Goal: Information Seeking & Learning: Learn about a topic

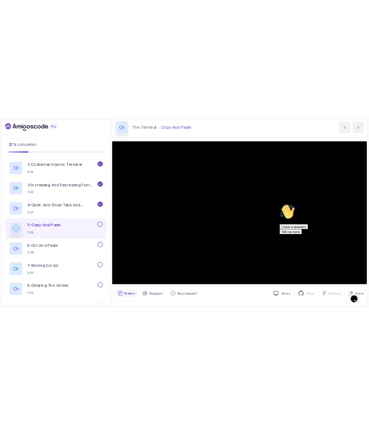
scroll to position [310, 0]
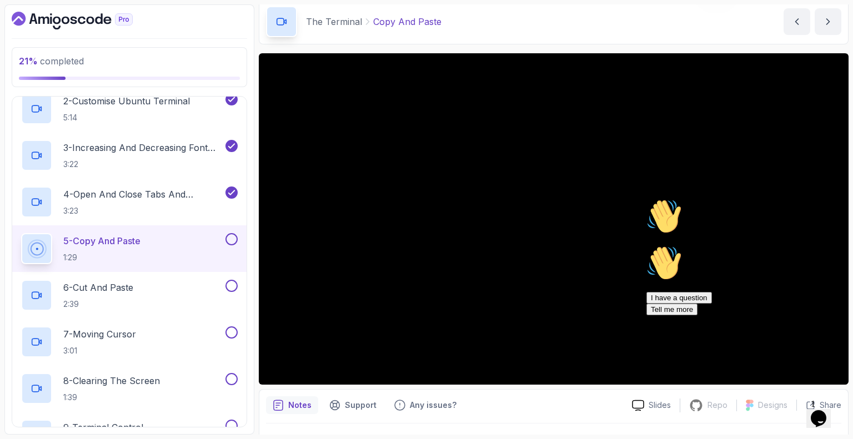
click at [100, 239] on p "5 - Copy And Paste" at bounding box center [101, 240] width 77 height 13
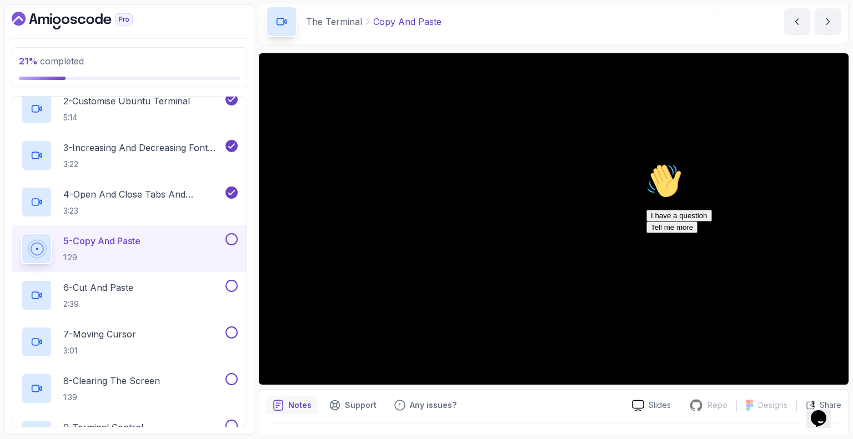
click at [646, 163] on icon "Chat attention grabber" at bounding box center [646, 163] width 0 height 0
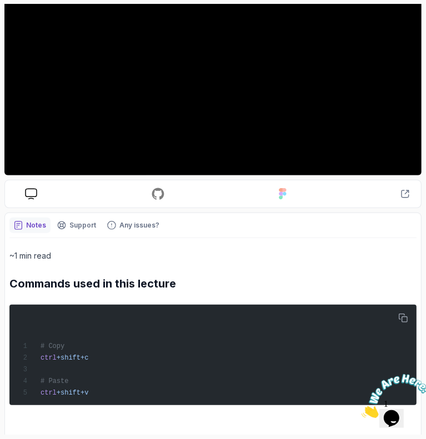
scroll to position [144, 0]
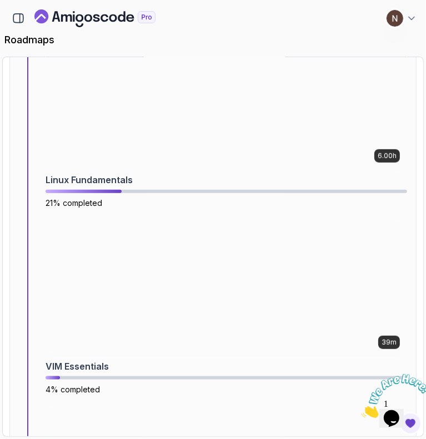
scroll to position [558, 0]
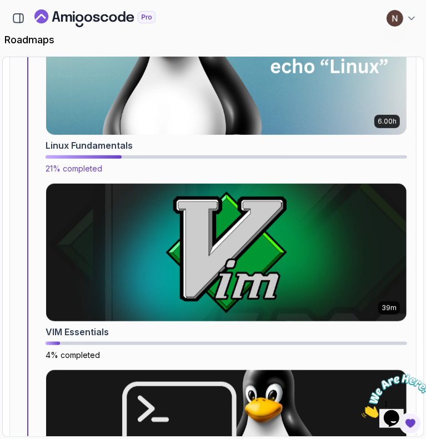
click at [180, 124] on img at bounding box center [226, 66] width 378 height 144
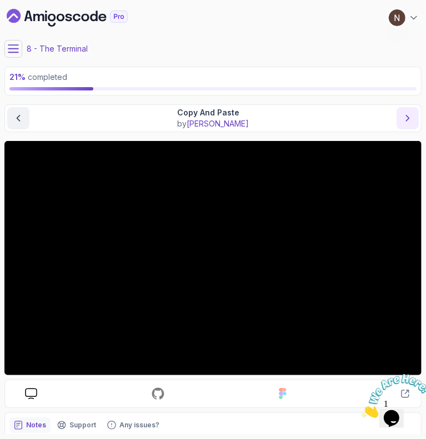
click at [408, 116] on icon "next content" at bounding box center [407, 118] width 11 height 11
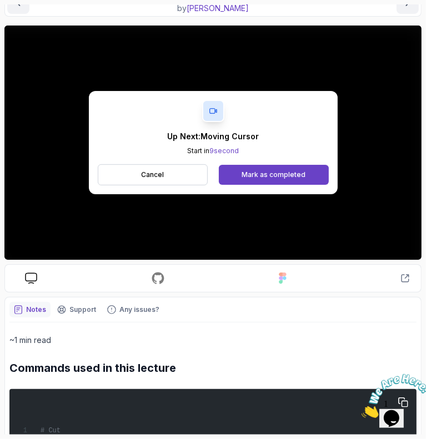
scroll to position [104, 0]
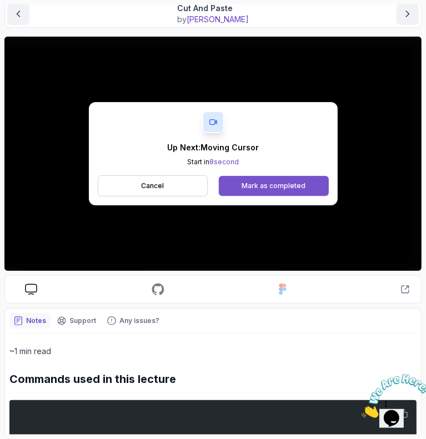
click at [256, 185] on div "Mark as completed" at bounding box center [274, 186] width 64 height 9
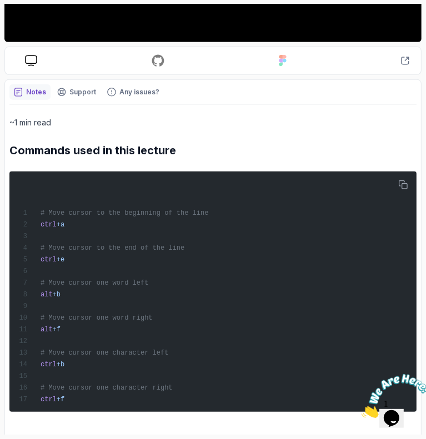
scroll to position [356, 0]
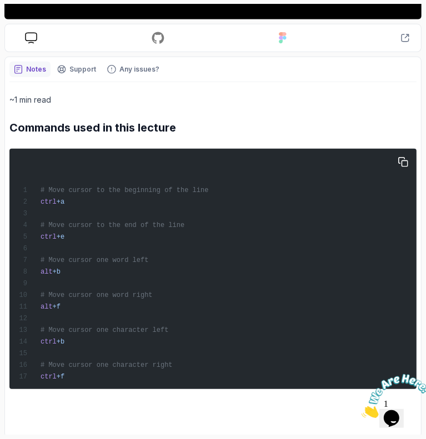
click at [253, 284] on div "# Move cursor to the beginning of the line ctrl + a # Move cursor to the end of…" at bounding box center [213, 269] width 394 height 232
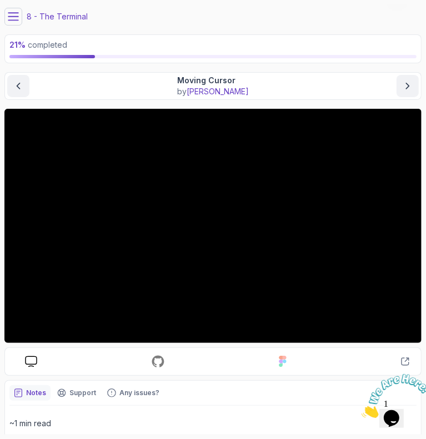
scroll to position [25, 0]
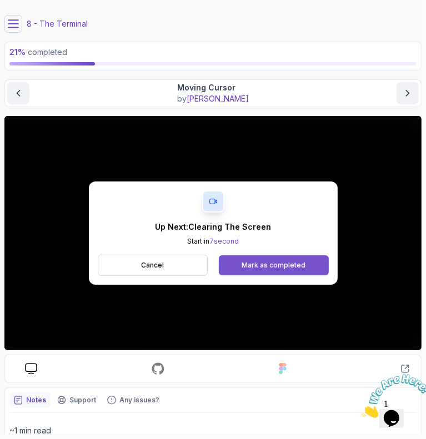
click at [250, 259] on button "Mark as completed" at bounding box center [273, 265] width 109 height 20
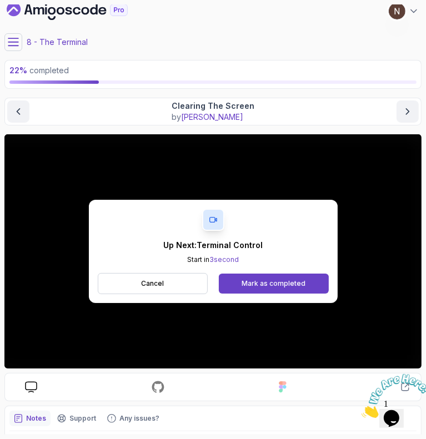
scroll to position [269, 0]
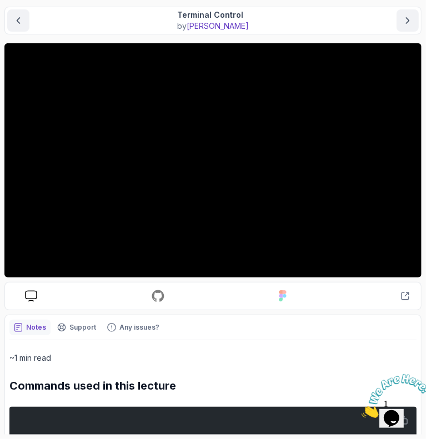
scroll to position [96, 0]
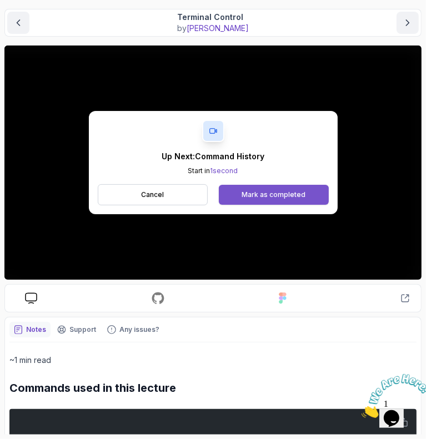
click at [274, 191] on div "Mark as completed" at bounding box center [274, 194] width 64 height 9
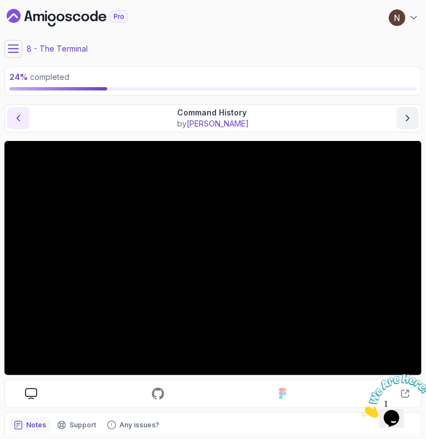
click at [19, 116] on icon "previous content" at bounding box center [18, 119] width 3 height 6
click at [408, 119] on icon "next content" at bounding box center [408, 119] width 3 height 6
click at [12, 45] on icon at bounding box center [13, 48] width 10 height 7
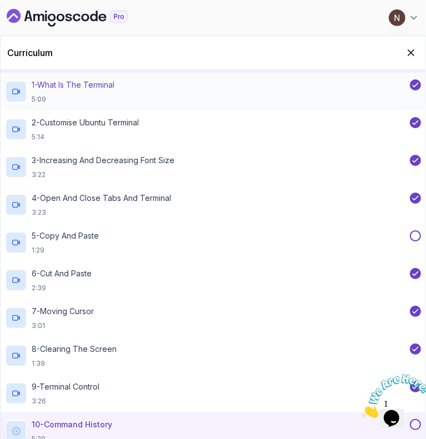
scroll to position [186, 0]
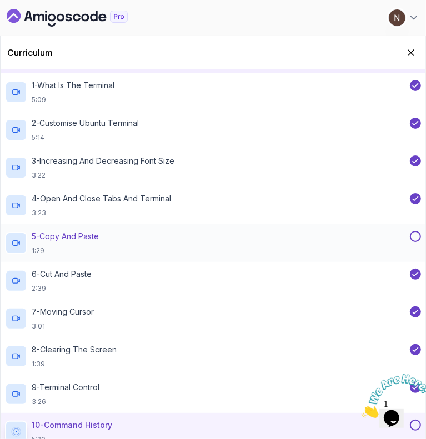
click at [413, 236] on button at bounding box center [415, 236] width 11 height 11
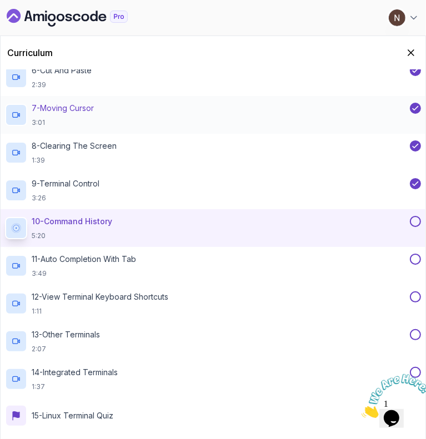
scroll to position [391, 0]
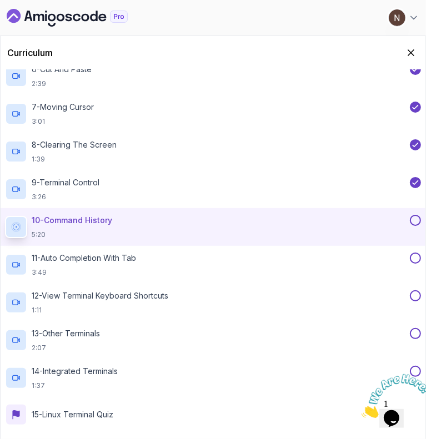
click at [416, 217] on button at bounding box center [415, 220] width 11 height 11
click at [71, 215] on p "10 - Command History" at bounding box center [72, 220] width 81 height 11
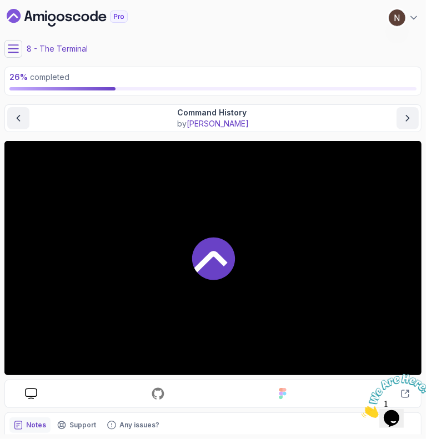
click at [187, 306] on div at bounding box center [212, 258] width 417 height 234
click at [200, 274] on icon at bounding box center [213, 259] width 43 height 43
click at [119, 255] on div at bounding box center [212, 258] width 417 height 234
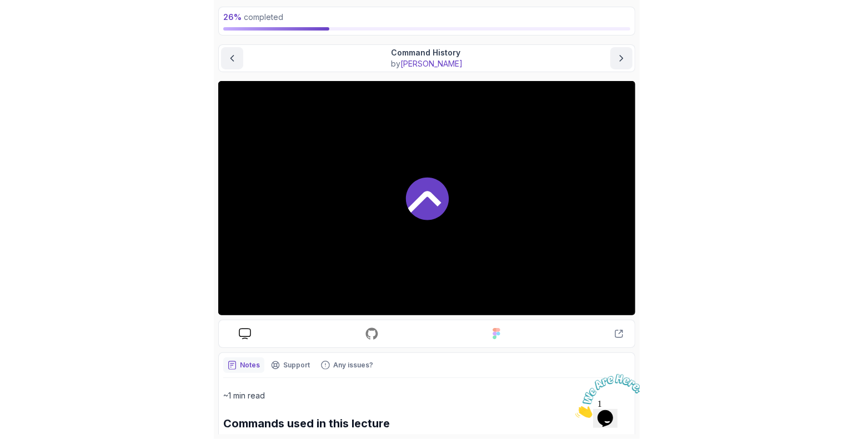
scroll to position [0, 0]
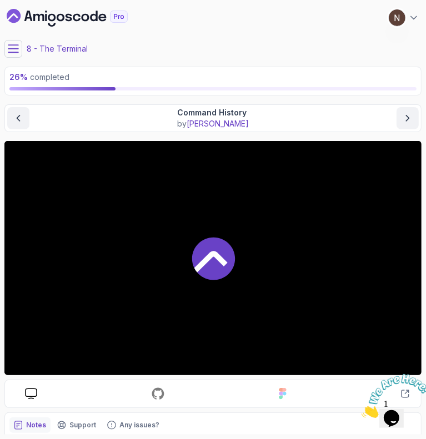
click at [170, 257] on div at bounding box center [212, 258] width 417 height 234
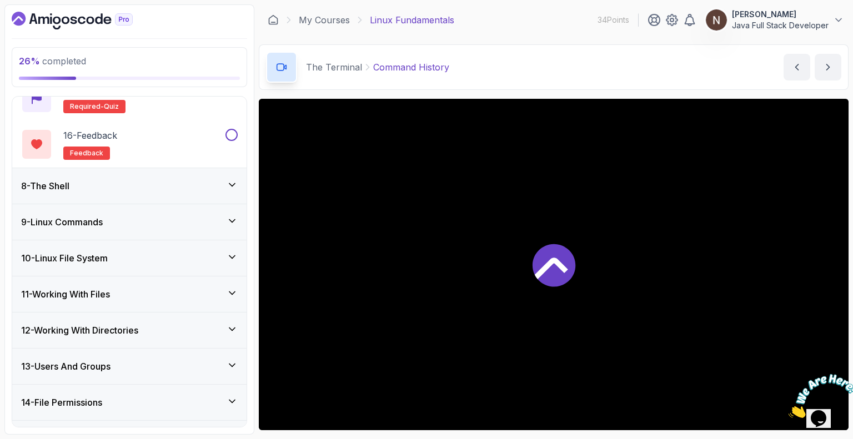
scroll to position [955, 0]
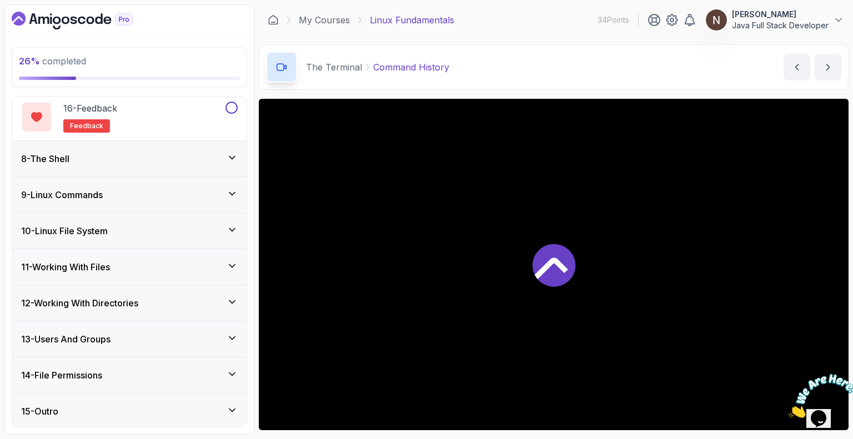
click at [158, 158] on div "8 - The Shell" at bounding box center [129, 158] width 217 height 13
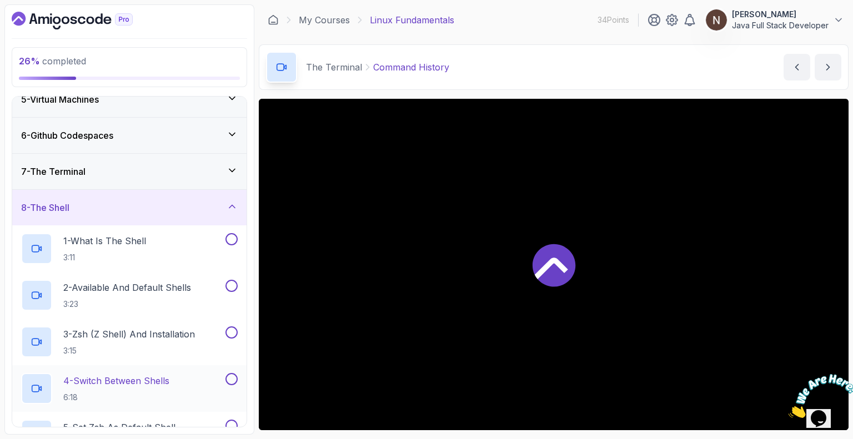
scroll to position [155, 0]
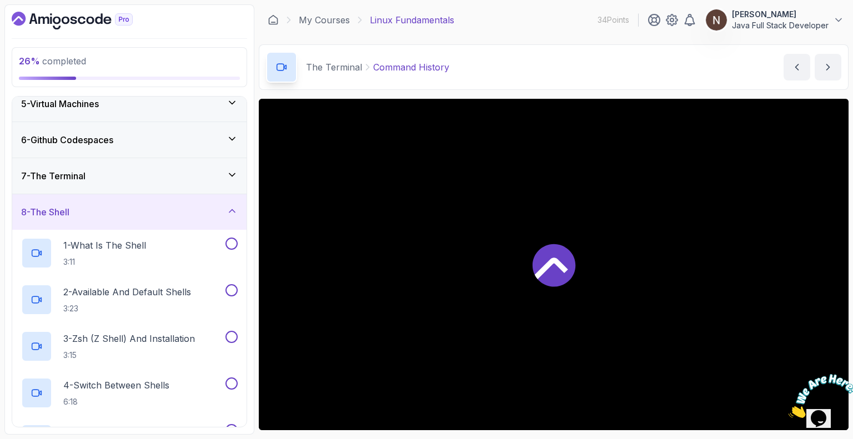
click at [163, 211] on div "8 - The Shell" at bounding box center [129, 211] width 217 height 13
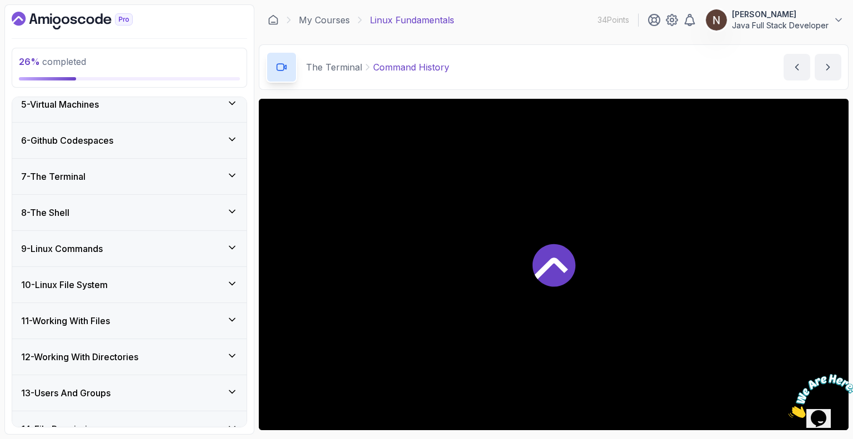
click at [144, 248] on div "9 - Linux Commands" at bounding box center [129, 248] width 217 height 13
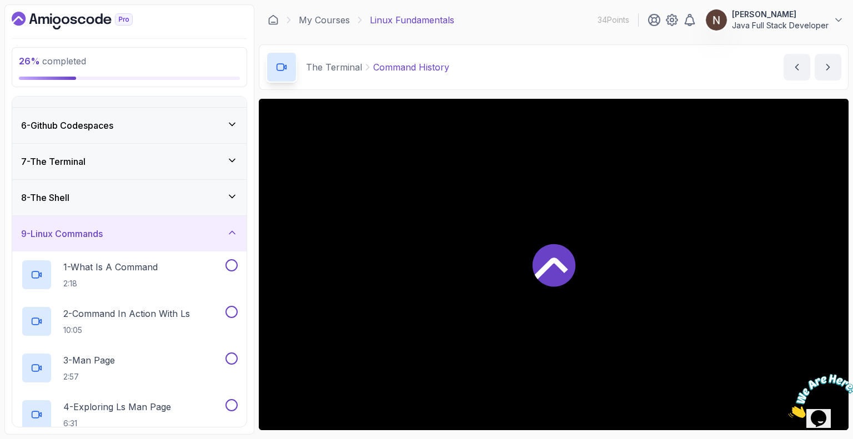
scroll to position [169, 0]
click at [140, 234] on div "9 - Linux Commands" at bounding box center [129, 234] width 217 height 13
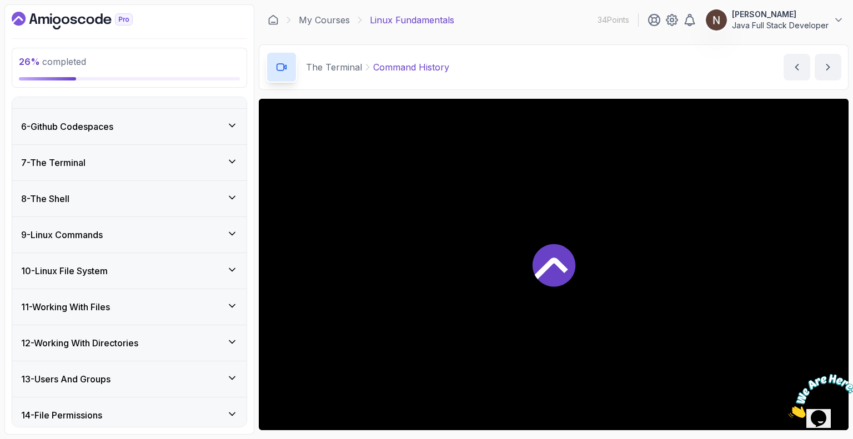
scroll to position [208, 0]
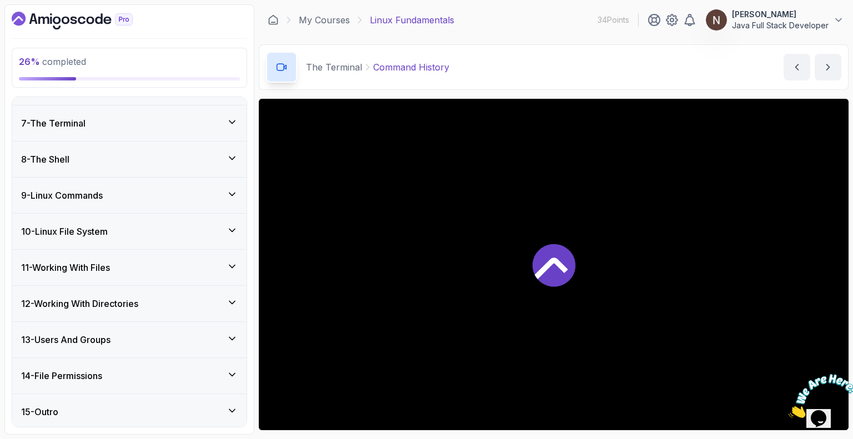
click at [140, 234] on div "10 - Linux File System" at bounding box center [129, 231] width 217 height 13
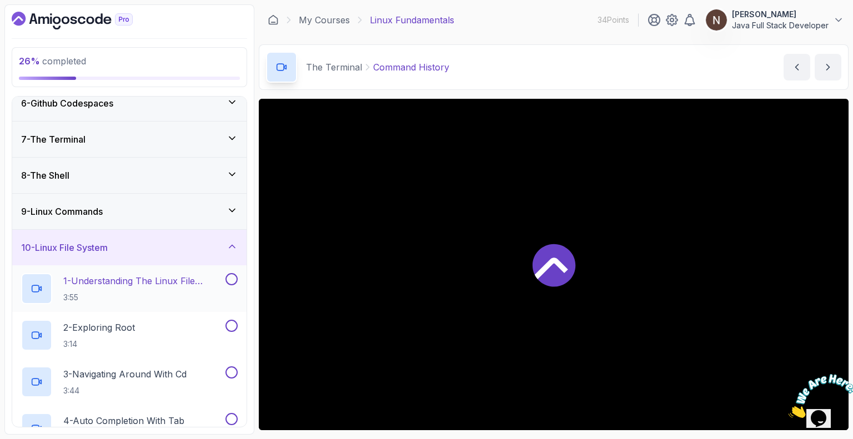
scroll to position [191, 0]
click at [144, 250] on div "10 - Linux File System" at bounding box center [129, 248] width 217 height 13
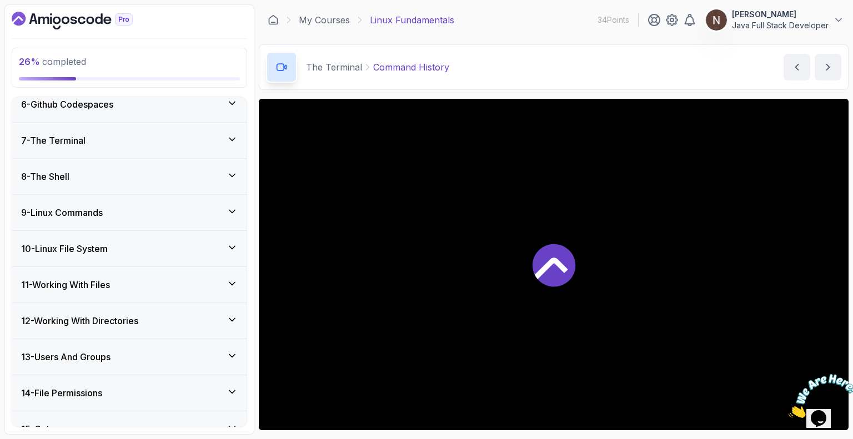
click at [82, 178] on div "8 - The Shell" at bounding box center [129, 176] width 217 height 13
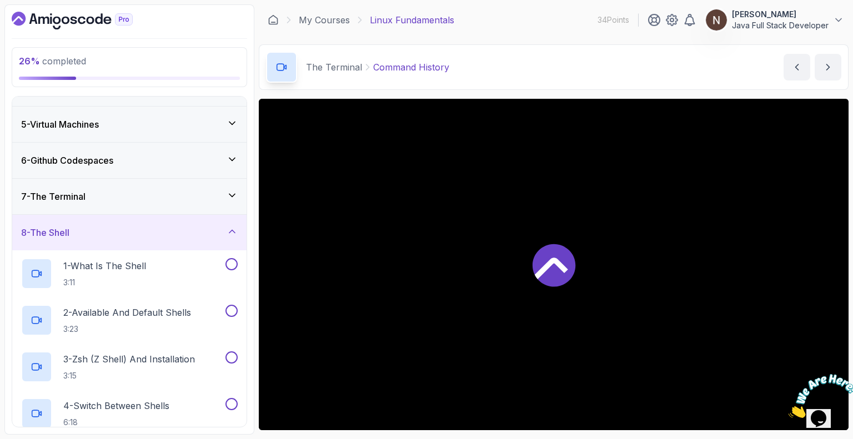
scroll to position [133, 0]
click at [74, 195] on h3 "7 - The Terminal" at bounding box center [53, 197] width 64 height 13
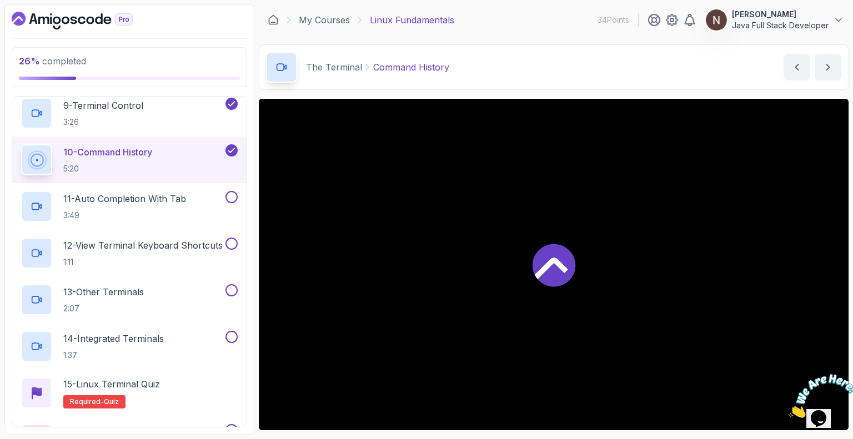
scroll to position [631, 0]
click at [107, 153] on p "10 - Command History" at bounding box center [107, 153] width 89 height 13
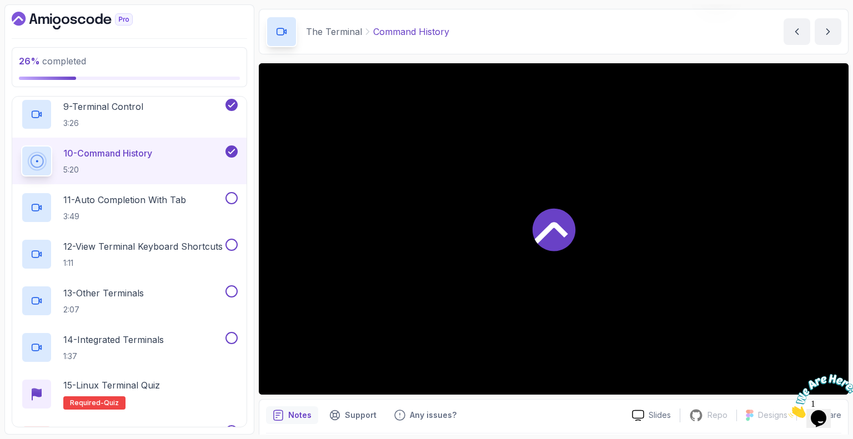
scroll to position [19, 0]
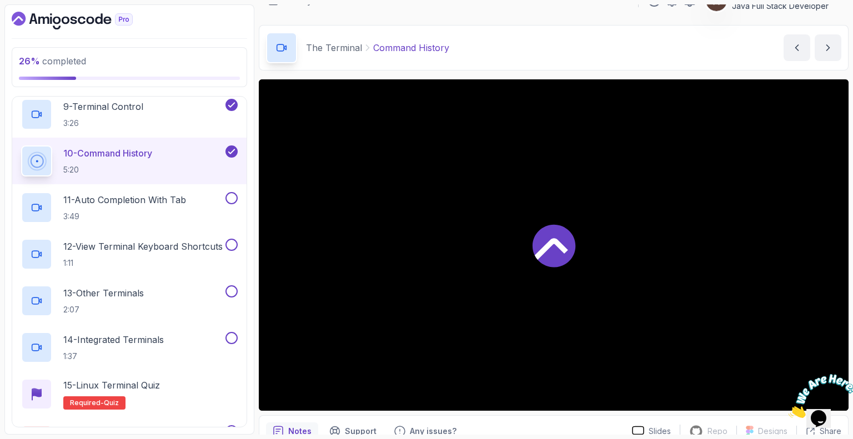
click at [556, 244] on icon at bounding box center [551, 249] width 33 height 22
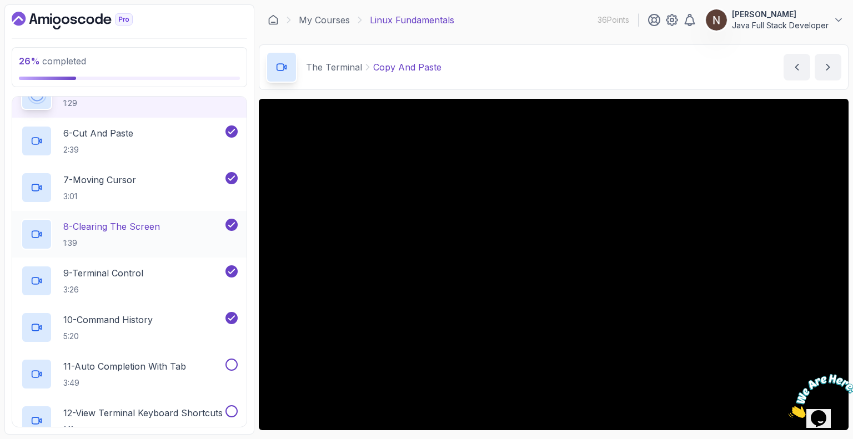
scroll to position [468, 0]
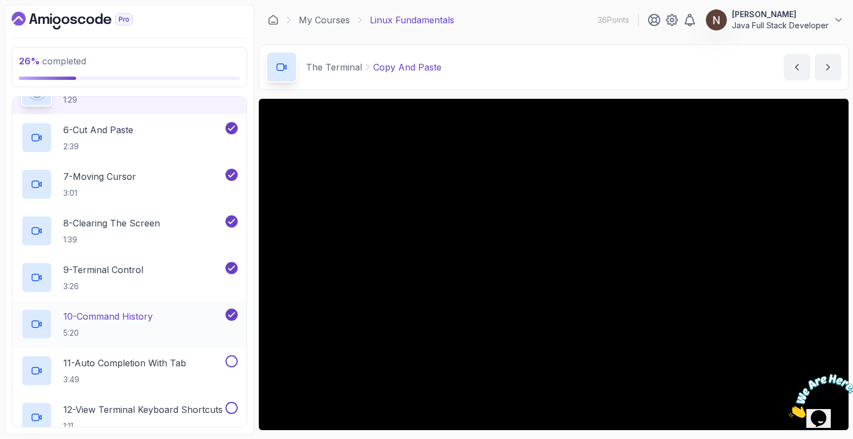
click at [106, 313] on p "10 - Command History" at bounding box center [107, 316] width 89 height 13
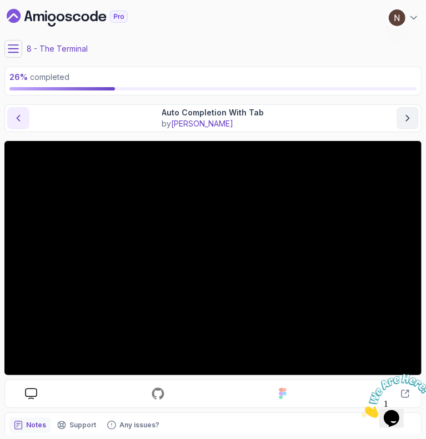
click at [22, 119] on icon "previous content" at bounding box center [18, 118] width 11 height 11
click at [410, 118] on icon "next content" at bounding box center [407, 118] width 11 height 11
click at [210, 57] on div "8 - The Terminal" at bounding box center [212, 49] width 417 height 18
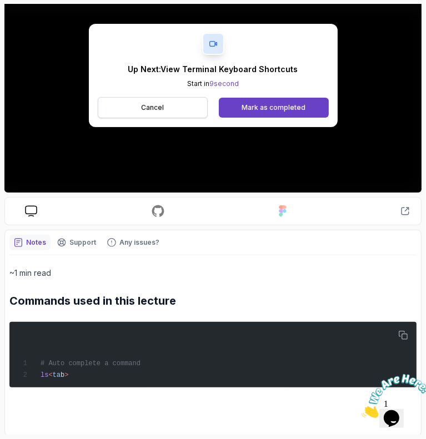
click at [144, 108] on p "Cancel" at bounding box center [152, 107] width 23 height 9
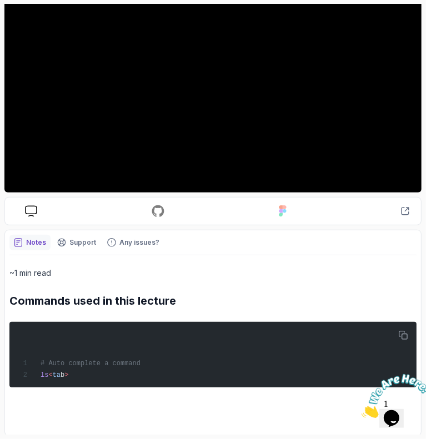
scroll to position [0, 0]
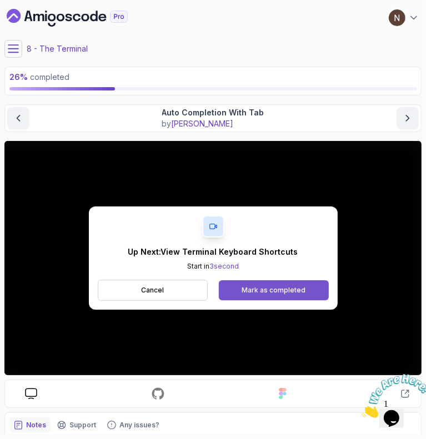
click at [272, 292] on div "Mark as completed" at bounding box center [274, 290] width 64 height 9
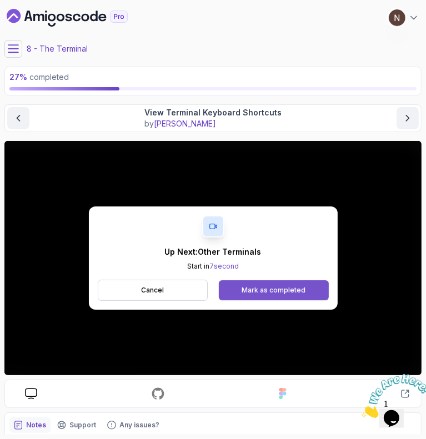
click at [280, 292] on div "Mark as completed" at bounding box center [274, 290] width 64 height 9
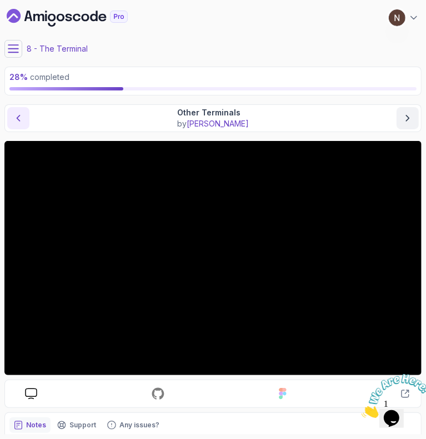
click at [13, 120] on icon "previous content" at bounding box center [18, 118] width 11 height 11
click at [409, 117] on icon "next content" at bounding box center [408, 119] width 3 height 6
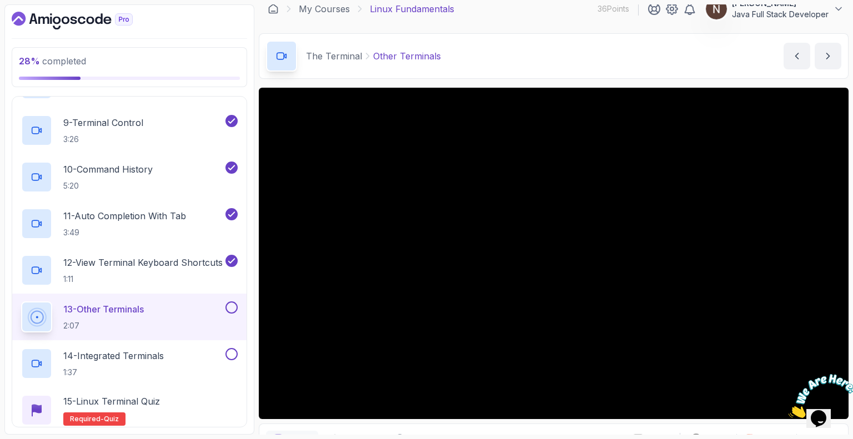
scroll to position [9, 0]
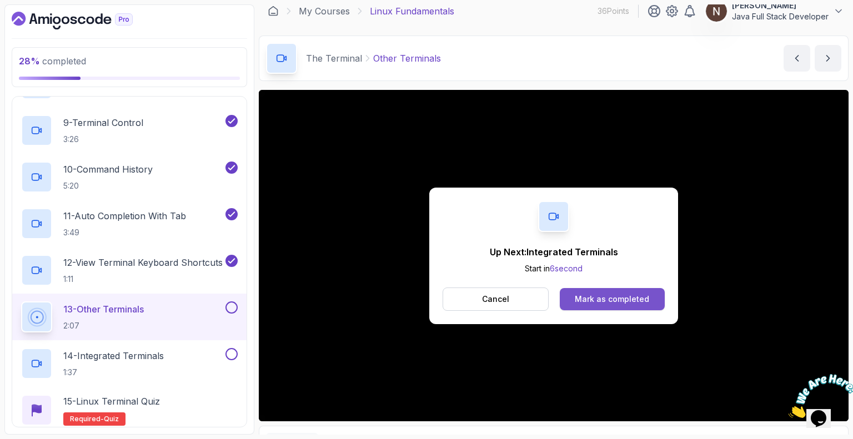
click at [611, 303] on div "Mark as completed" at bounding box center [612, 299] width 74 height 11
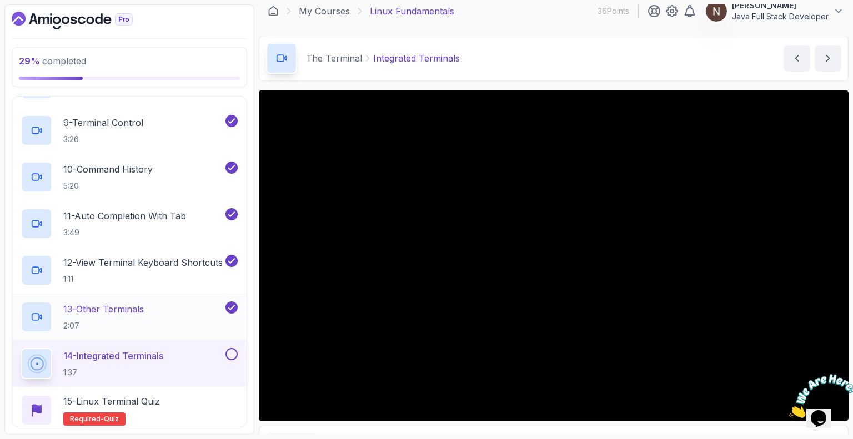
click at [98, 309] on p "13 - Other Terminals" at bounding box center [103, 309] width 81 height 13
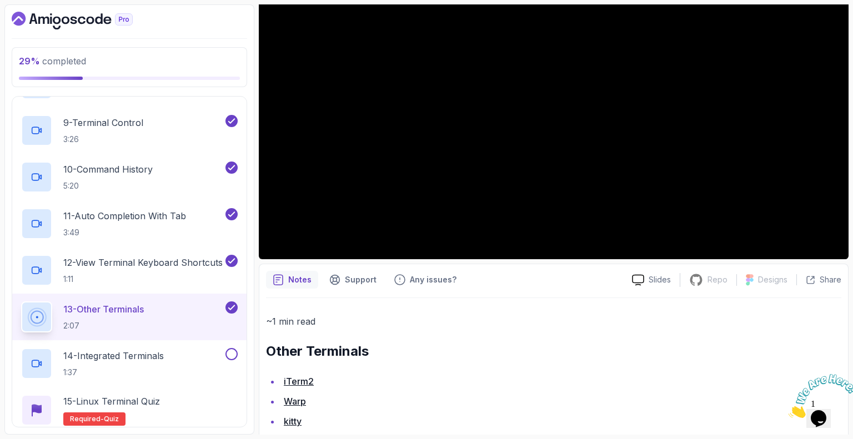
scroll to position [392, 0]
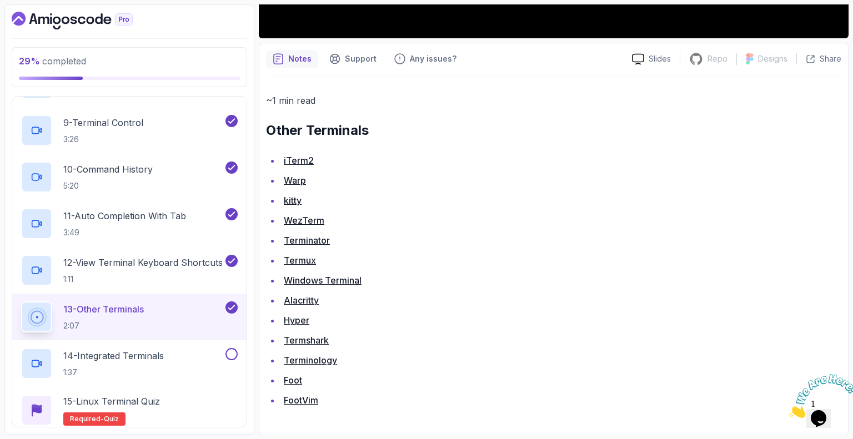
click at [295, 159] on link "iTerm2" at bounding box center [299, 160] width 30 height 11
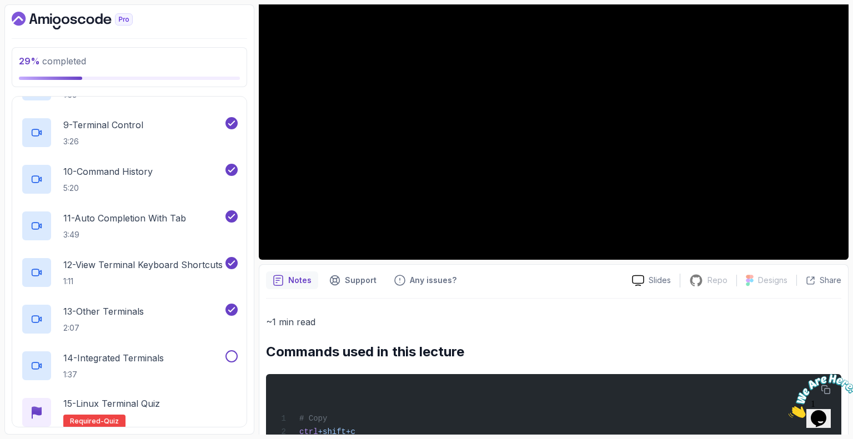
scroll to position [685, 0]
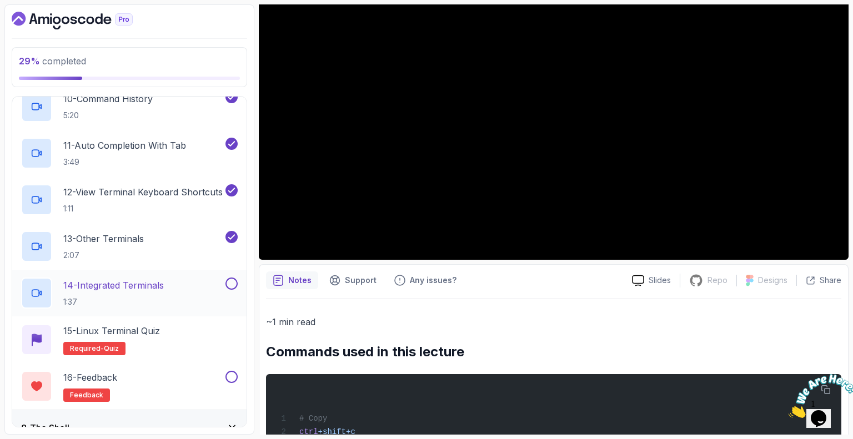
click at [133, 279] on p "14 - Integrated Terminals" at bounding box center [113, 285] width 101 height 13
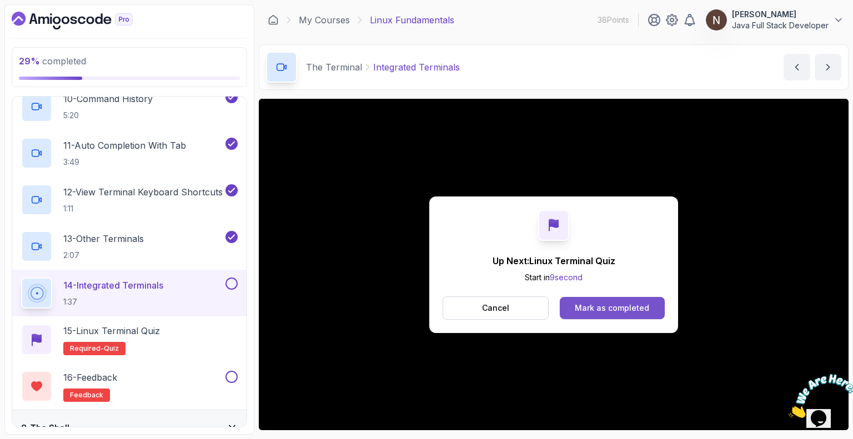
click at [638, 303] on div "Mark as completed" at bounding box center [612, 308] width 74 height 11
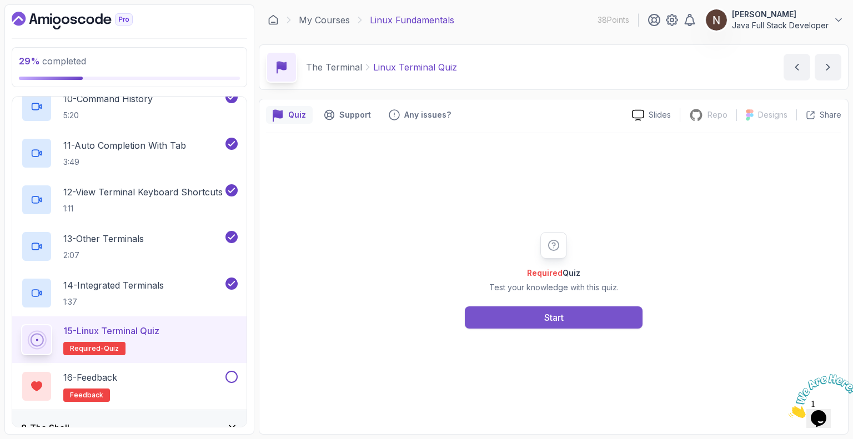
click at [546, 324] on button "Start" at bounding box center [554, 318] width 178 height 22
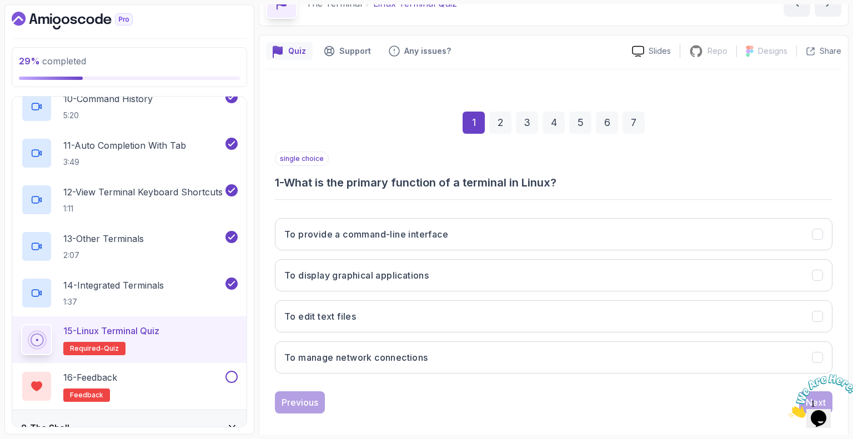
scroll to position [73, 0]
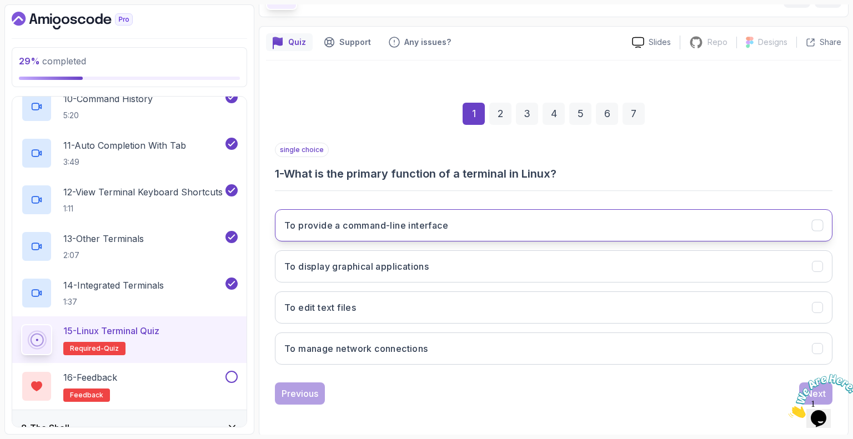
click at [400, 223] on h3 "To provide a command-line interface" at bounding box center [366, 225] width 164 height 13
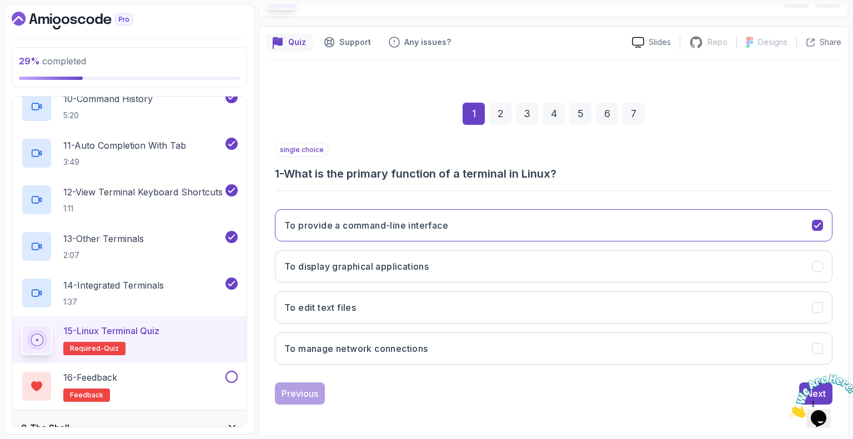
click at [789, 410] on icon "Close" at bounding box center [789, 414] width 0 height 9
click at [813, 388] on div "Next" at bounding box center [816, 393] width 20 height 13
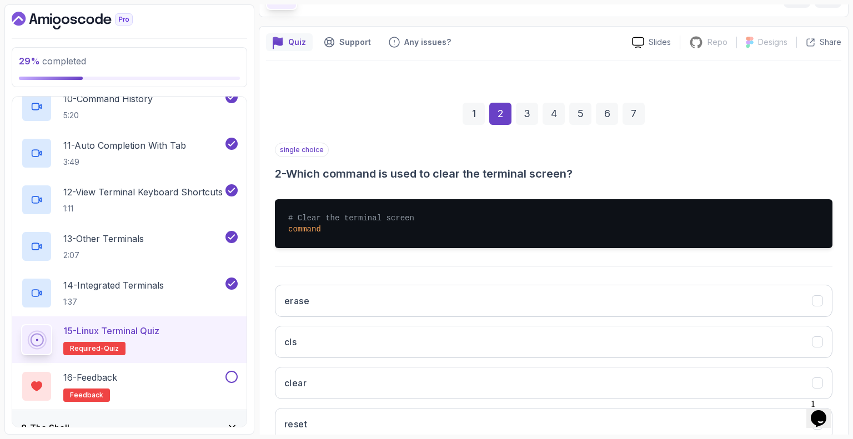
scroll to position [148, 0]
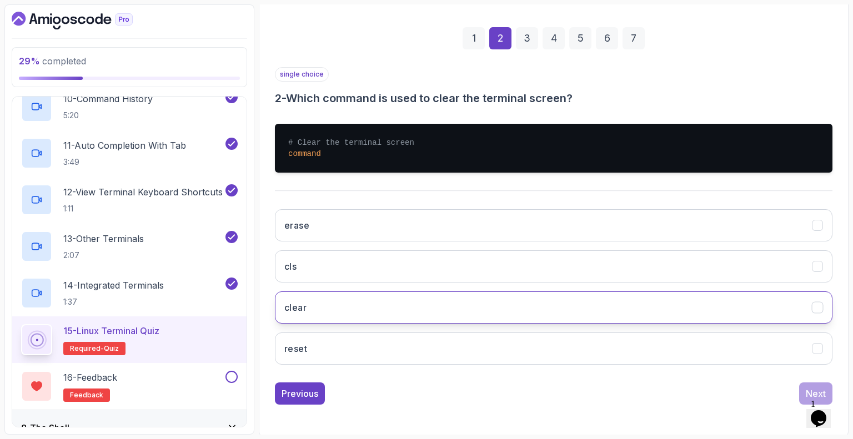
click at [380, 307] on button "clear" at bounding box center [554, 308] width 558 height 32
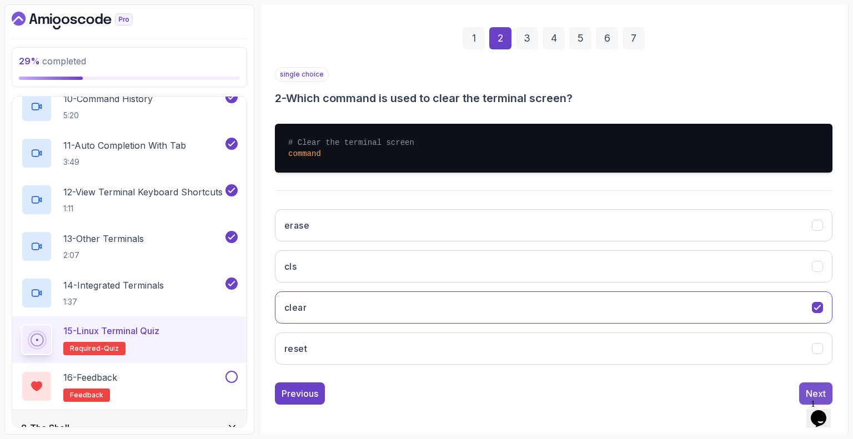
click at [811, 383] on button "Next" at bounding box center [815, 394] width 33 height 22
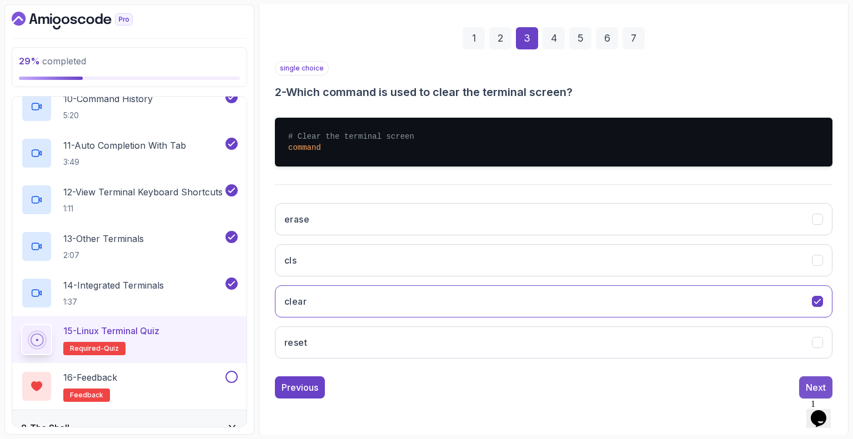
scroll to position [73, 0]
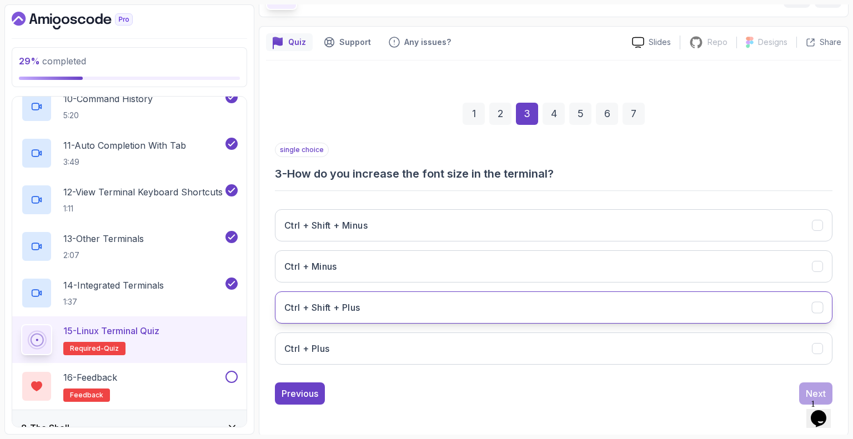
click at [372, 304] on button "Ctrl + Shift + Plus" at bounding box center [554, 308] width 558 height 32
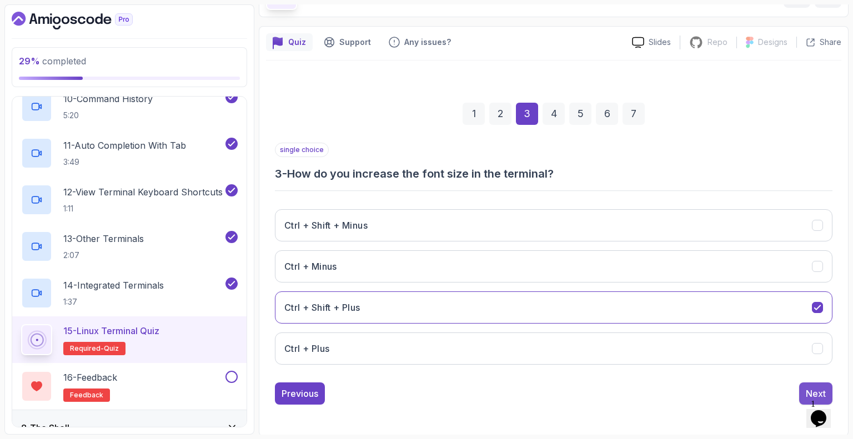
click at [806, 384] on button "Next" at bounding box center [815, 394] width 33 height 22
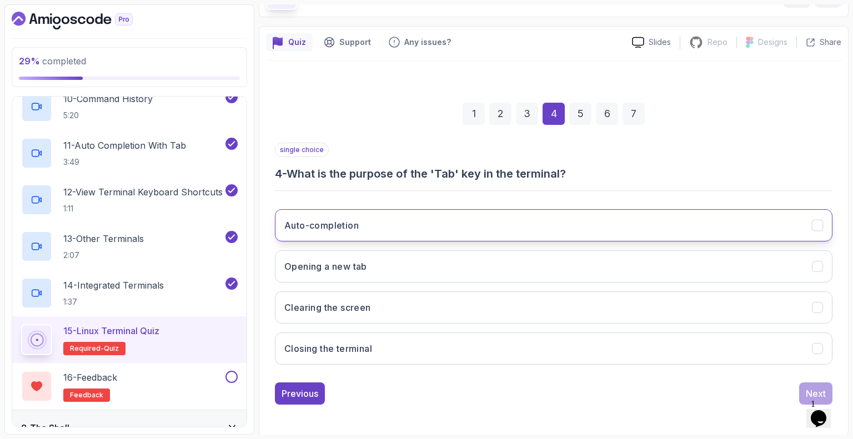
click at [367, 214] on button "Auto-completion" at bounding box center [554, 225] width 558 height 32
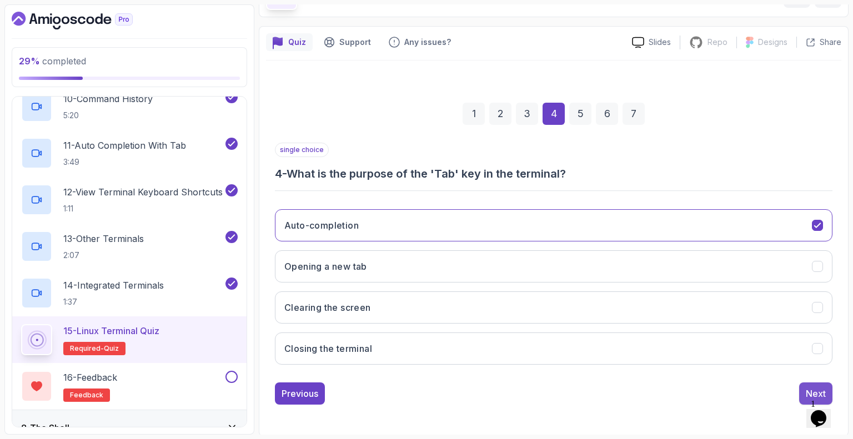
click at [811, 390] on div "Next" at bounding box center [816, 393] width 20 height 13
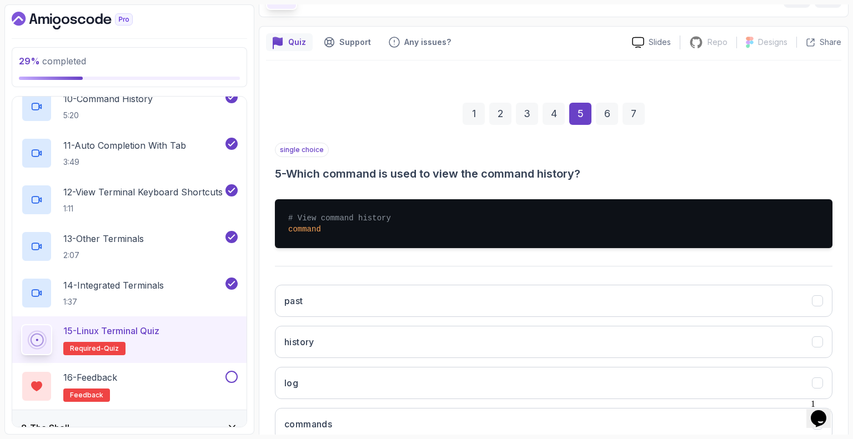
scroll to position [148, 0]
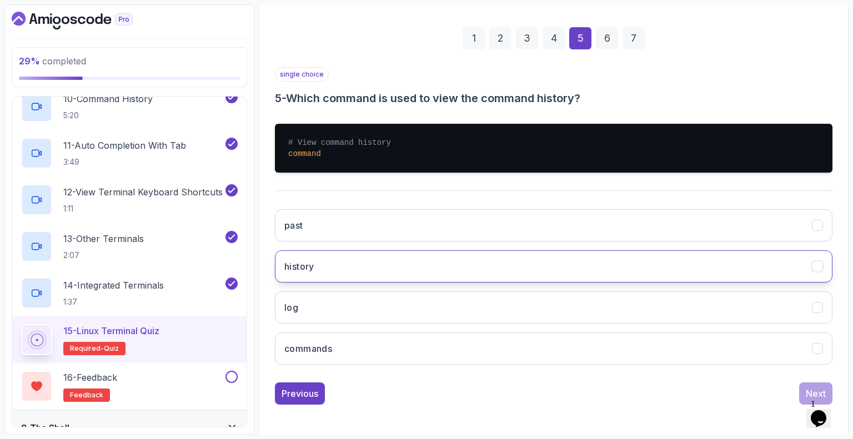
click at [546, 271] on button "history" at bounding box center [554, 266] width 558 height 32
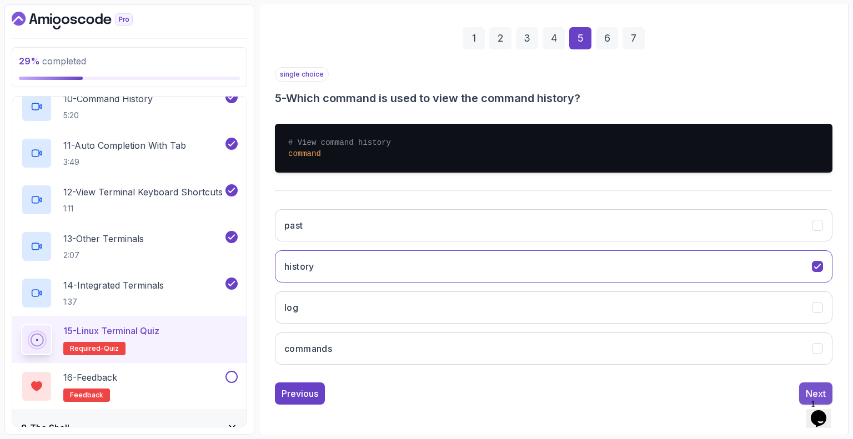
click at [804, 390] on button "Next" at bounding box center [815, 394] width 33 height 22
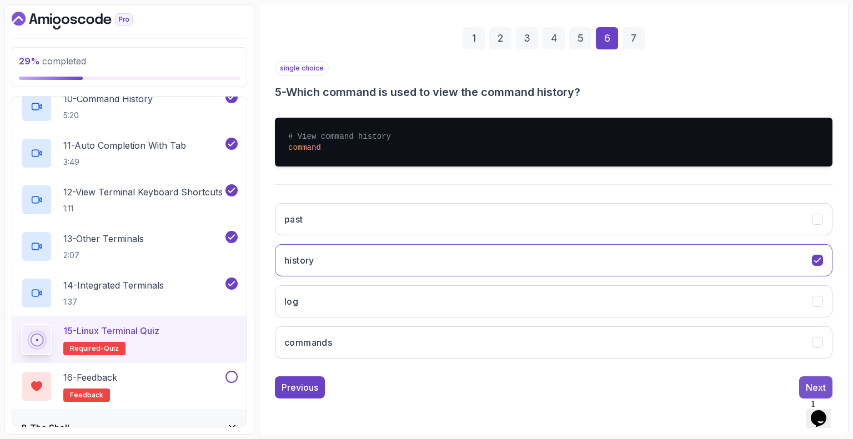
scroll to position [73, 0]
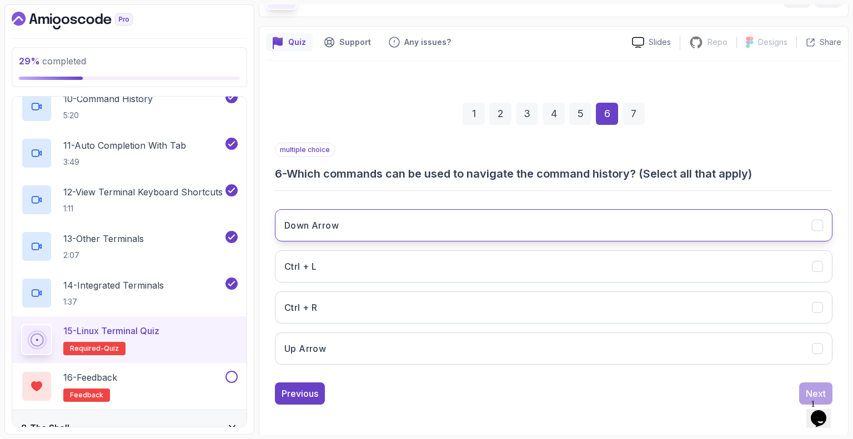
click at [753, 236] on button "Down Arrow" at bounding box center [554, 225] width 558 height 32
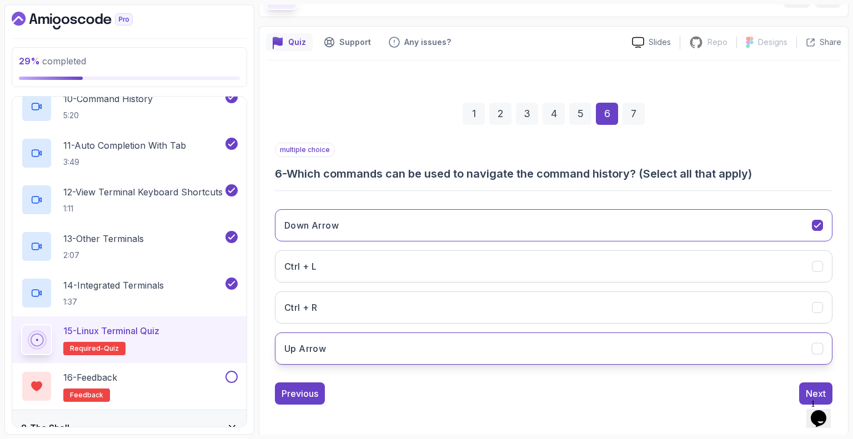
click at [801, 345] on button "Up Arrow" at bounding box center [554, 349] width 558 height 32
click at [813, 387] on div "Next" at bounding box center [816, 393] width 20 height 13
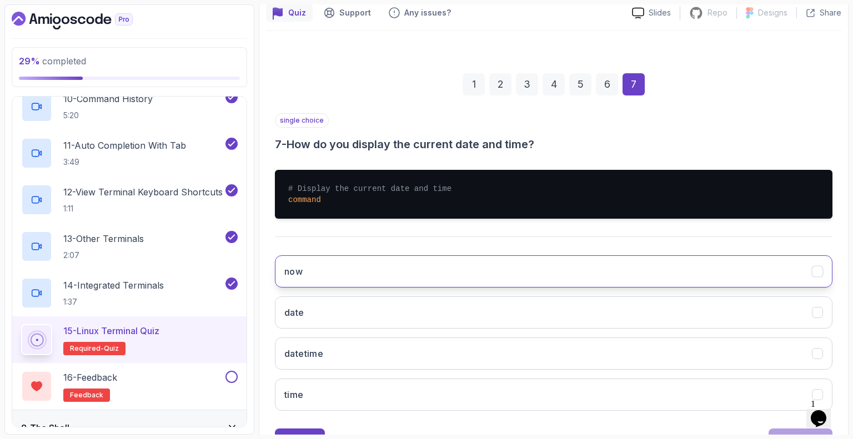
scroll to position [103, 0]
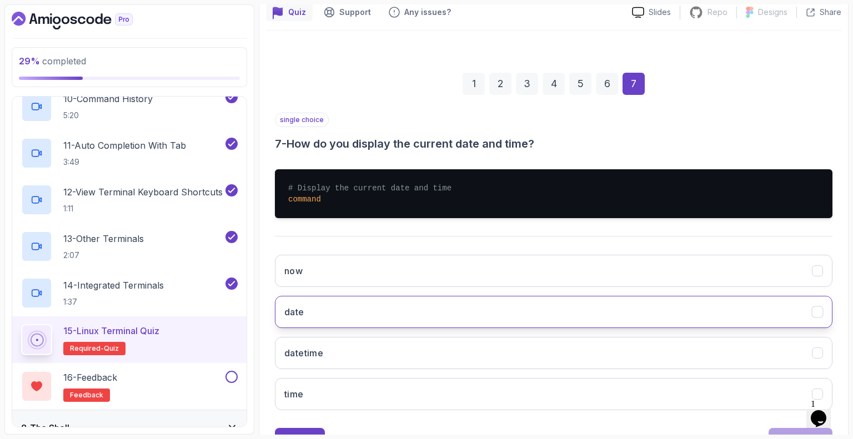
click at [387, 315] on button "date" at bounding box center [554, 312] width 558 height 32
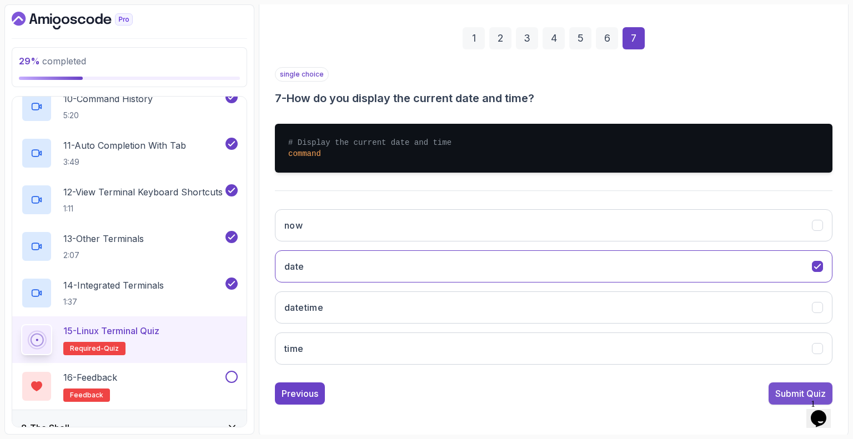
click at [789, 388] on div "Submit Quiz" at bounding box center [800, 393] width 51 height 13
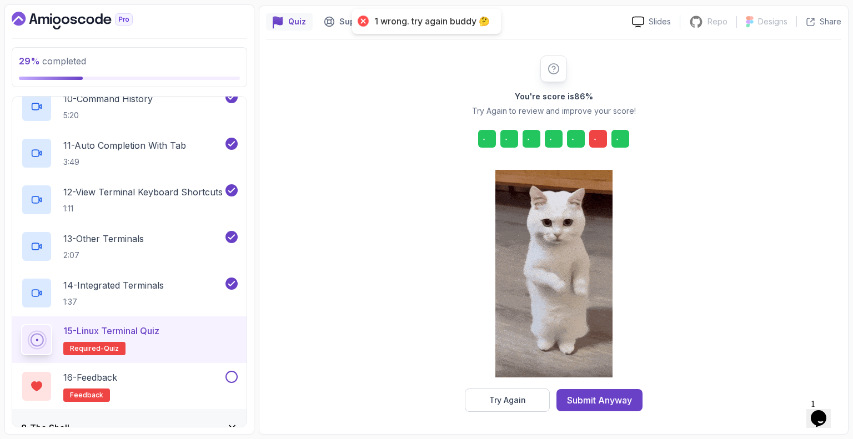
scroll to position [92, 0]
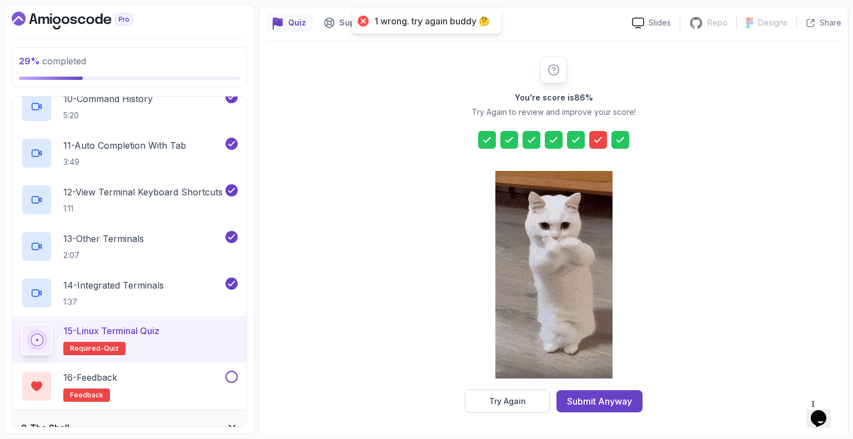
click at [593, 136] on icon at bounding box center [598, 139] width 11 height 11
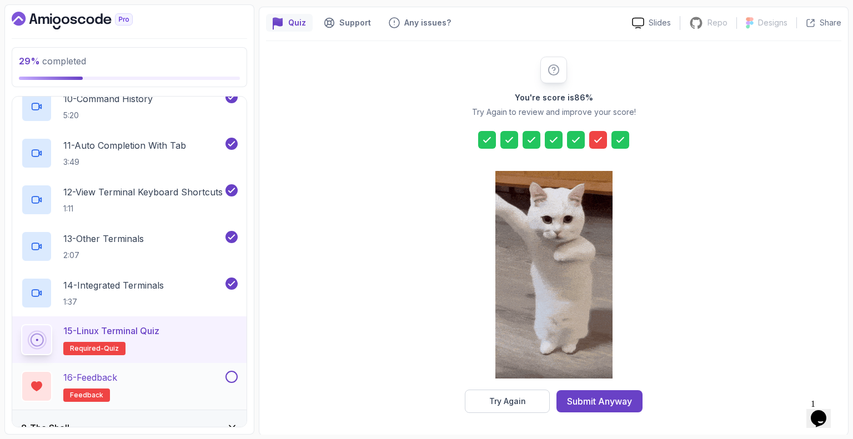
click at [230, 378] on button at bounding box center [231, 377] width 12 height 12
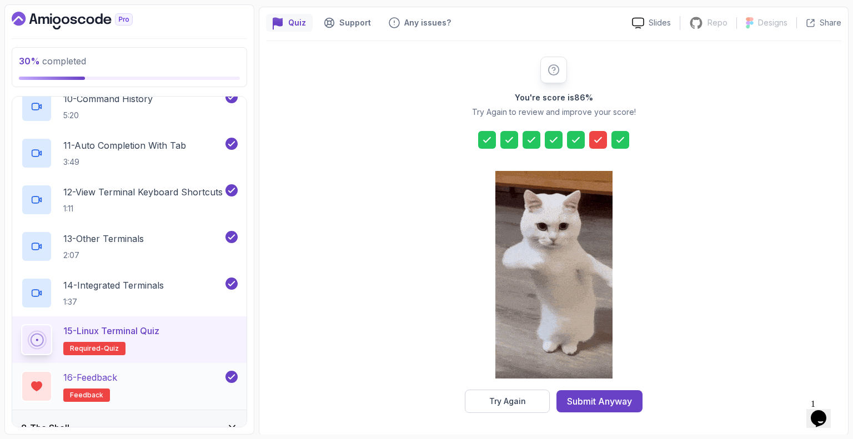
click at [107, 375] on p "16 - Feedback" at bounding box center [90, 377] width 54 height 13
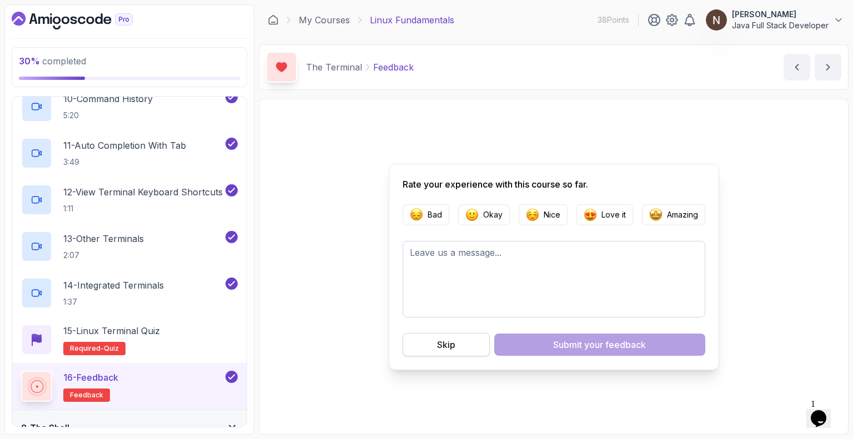
click at [428, 349] on button "Skip" at bounding box center [446, 344] width 87 height 23
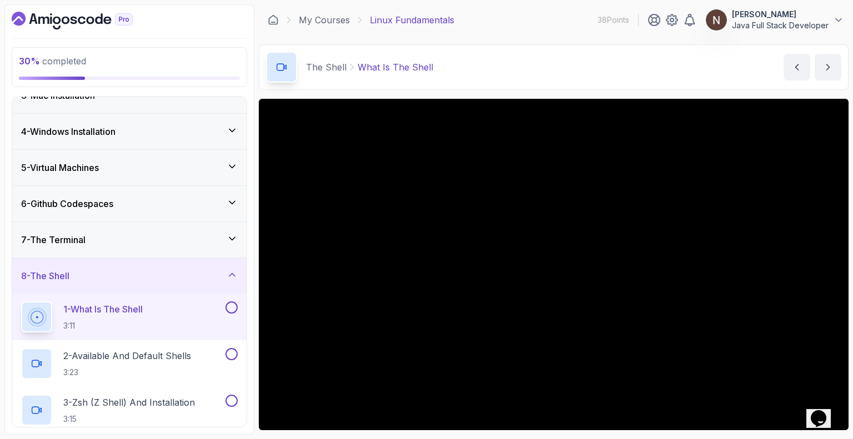
scroll to position [88, 0]
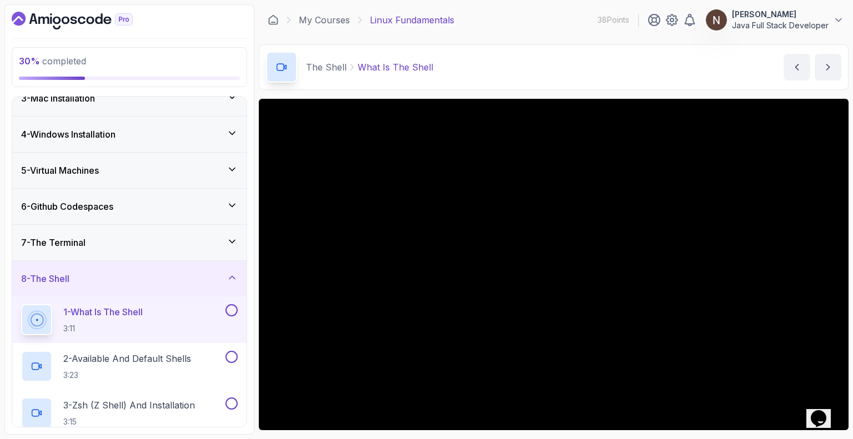
click at [122, 242] on div "7 - The Terminal" at bounding box center [129, 242] width 217 height 13
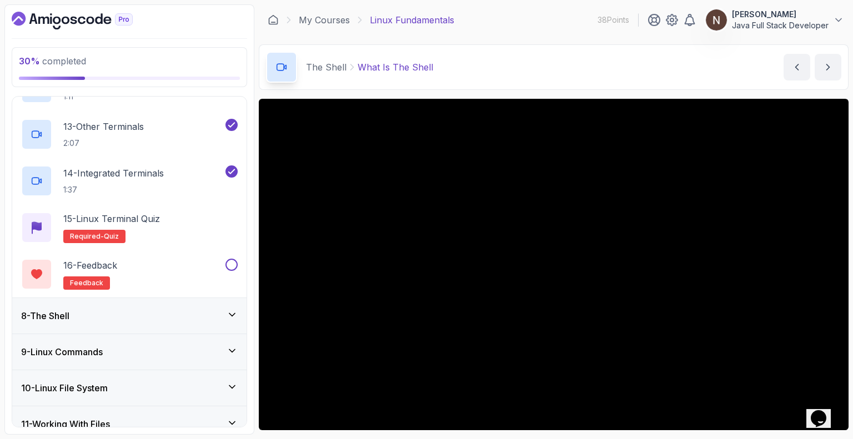
scroll to position [798, 0]
click at [125, 214] on p "15 - Linux Terminal Quiz" at bounding box center [111, 218] width 97 height 13
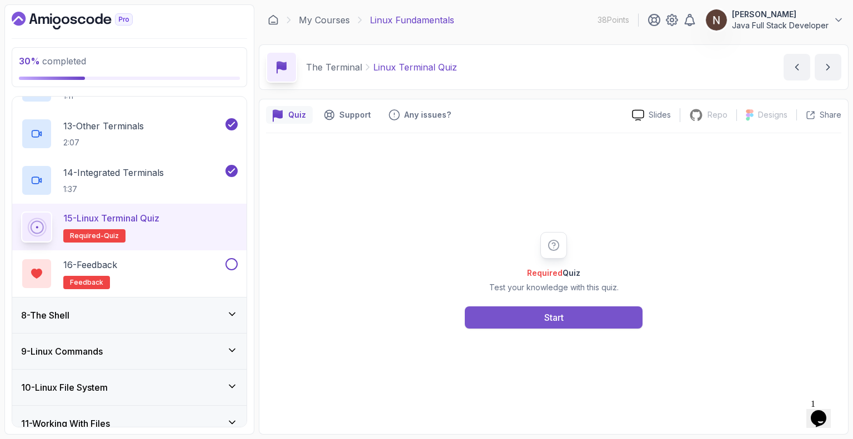
click at [586, 311] on button "Start" at bounding box center [554, 318] width 178 height 22
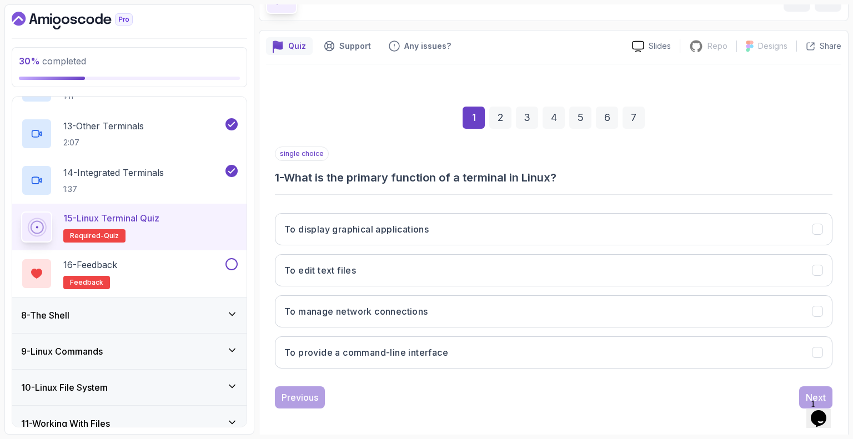
scroll to position [70, 0]
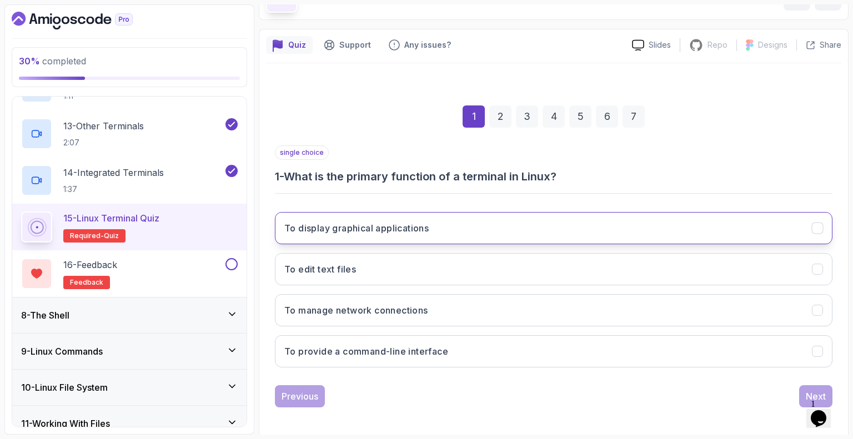
click at [661, 230] on button "To display graphical applications" at bounding box center [554, 228] width 558 height 32
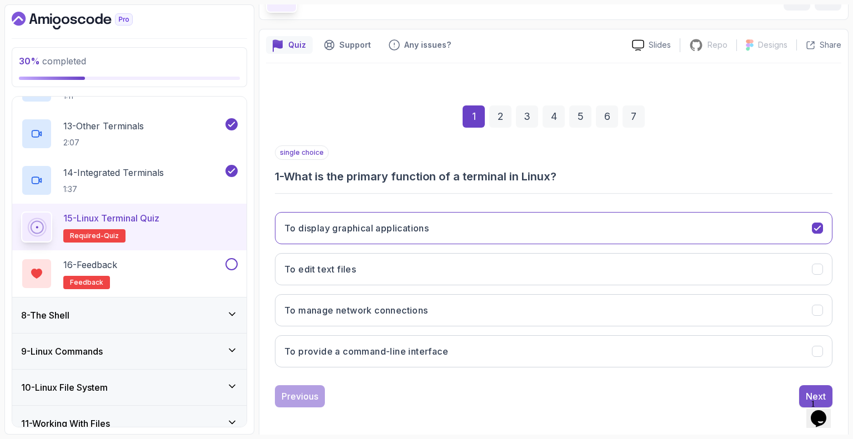
click at [805, 388] on button "Next" at bounding box center [815, 396] width 33 height 22
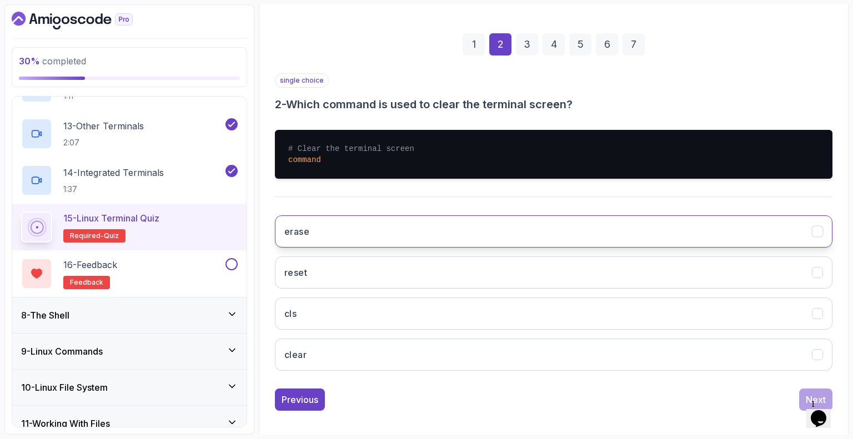
scroll to position [147, 0]
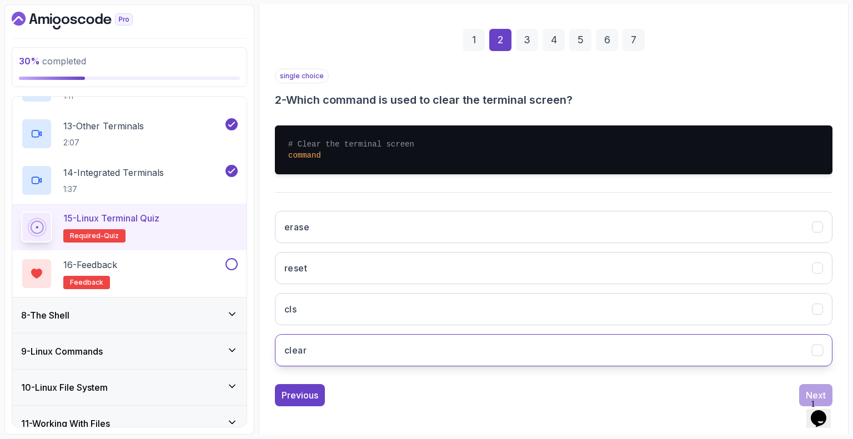
click at [366, 352] on button "clear" at bounding box center [554, 350] width 558 height 32
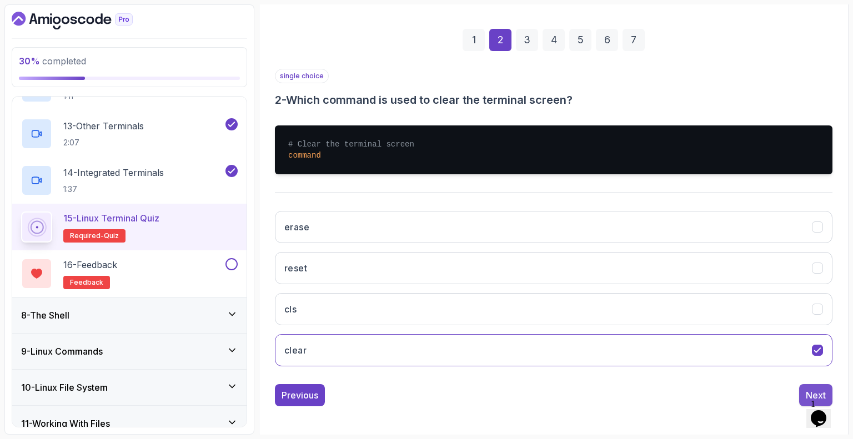
click at [815, 386] on button "Next" at bounding box center [815, 395] width 33 height 22
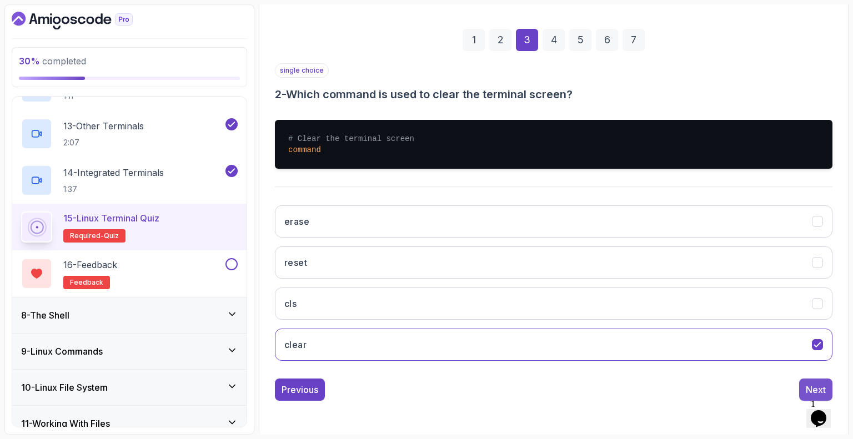
scroll to position [73, 0]
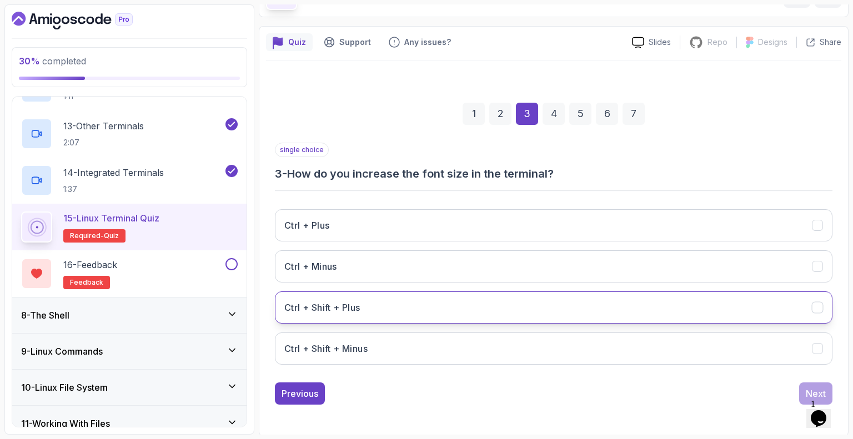
click at [366, 305] on button "Ctrl + Shift + Plus" at bounding box center [554, 308] width 558 height 32
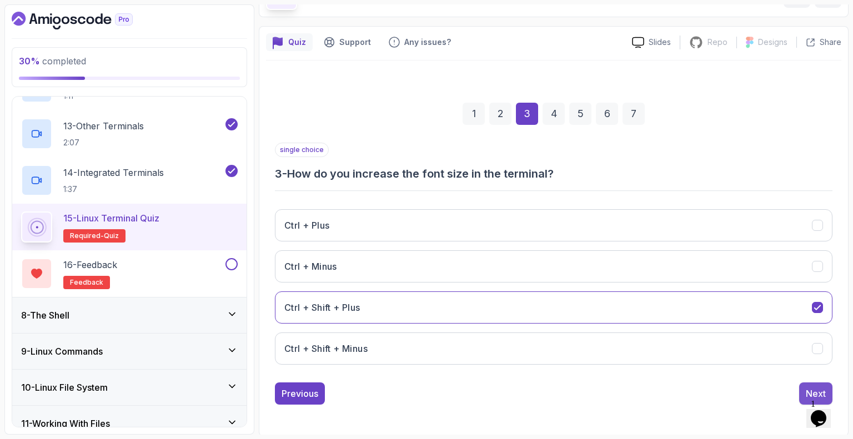
click at [812, 387] on div "Next" at bounding box center [816, 393] width 20 height 13
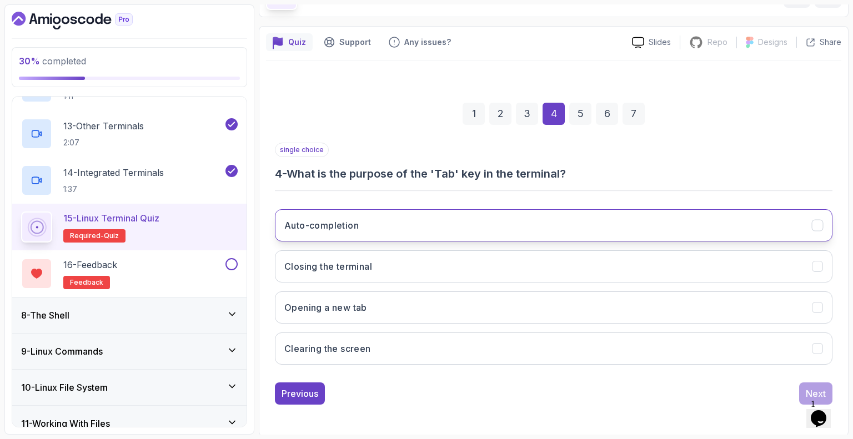
click at [453, 226] on button "Auto-completion" at bounding box center [554, 225] width 558 height 32
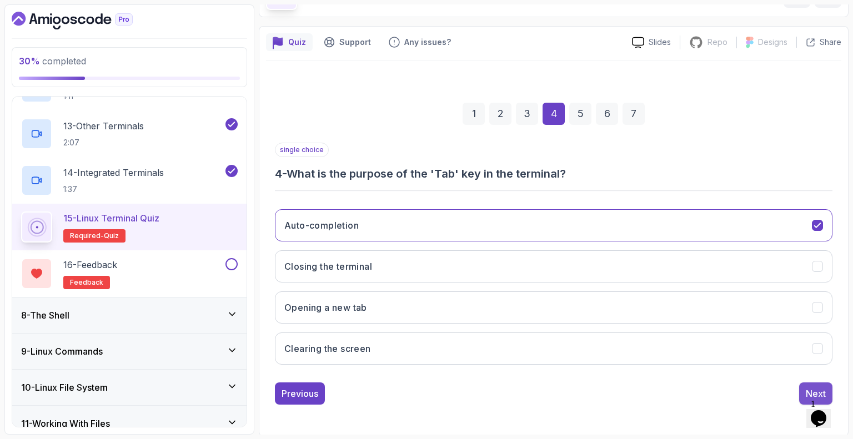
click at [806, 390] on div "Next" at bounding box center [816, 393] width 20 height 13
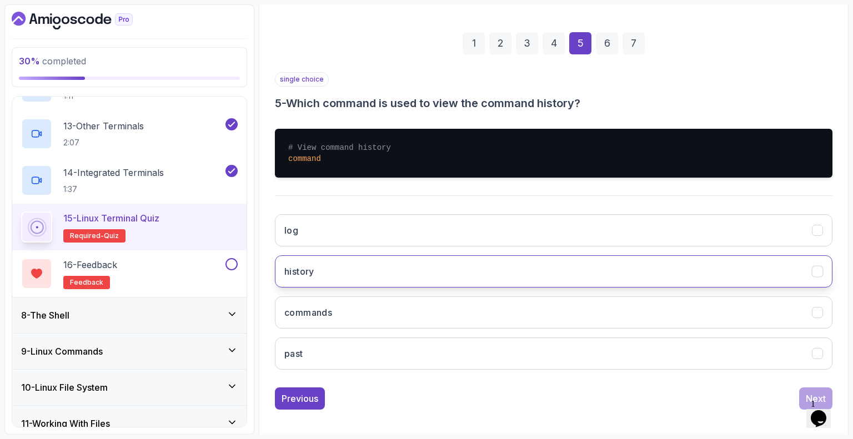
scroll to position [148, 0]
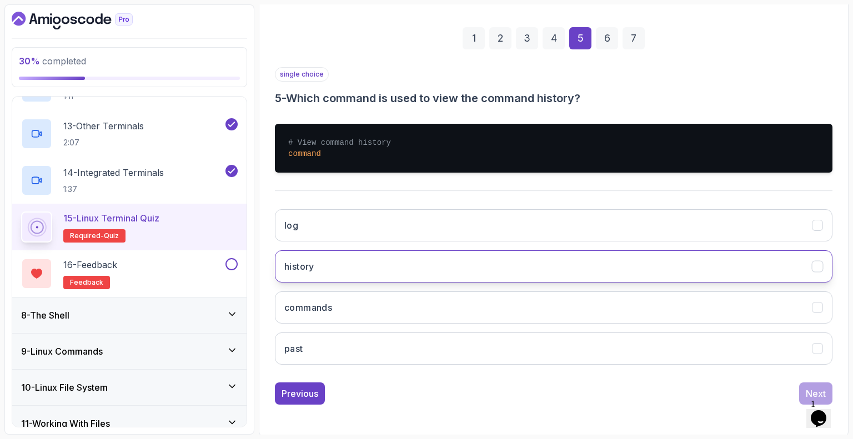
click at [349, 262] on button "history" at bounding box center [554, 266] width 558 height 32
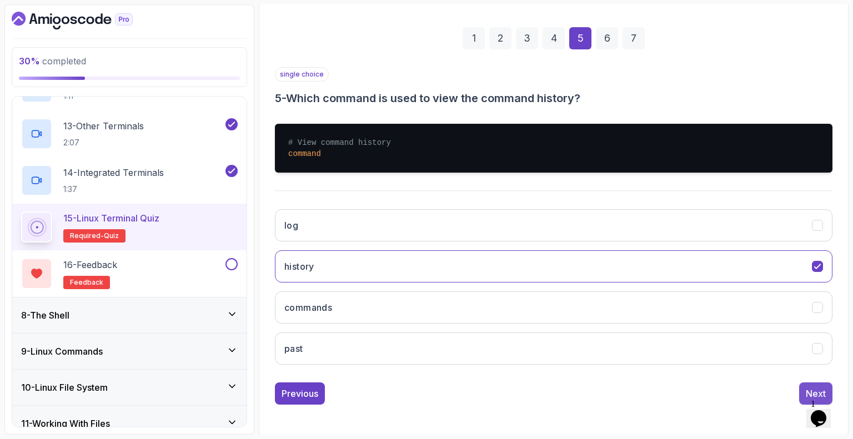
click at [808, 390] on div "Next" at bounding box center [816, 393] width 20 height 13
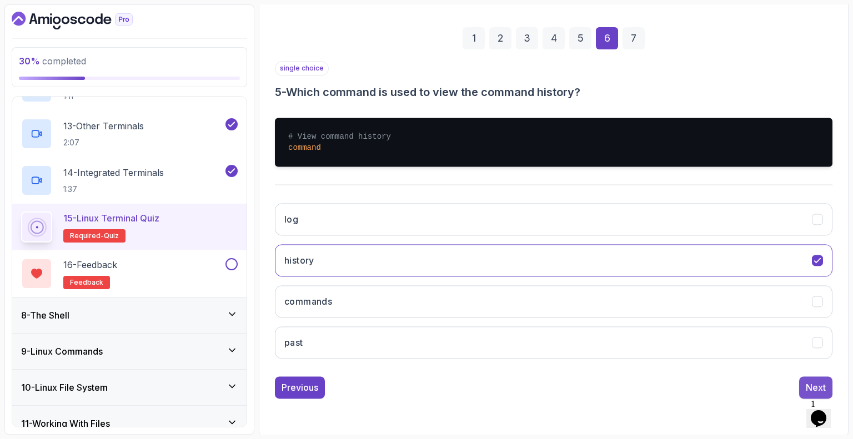
scroll to position [73, 0]
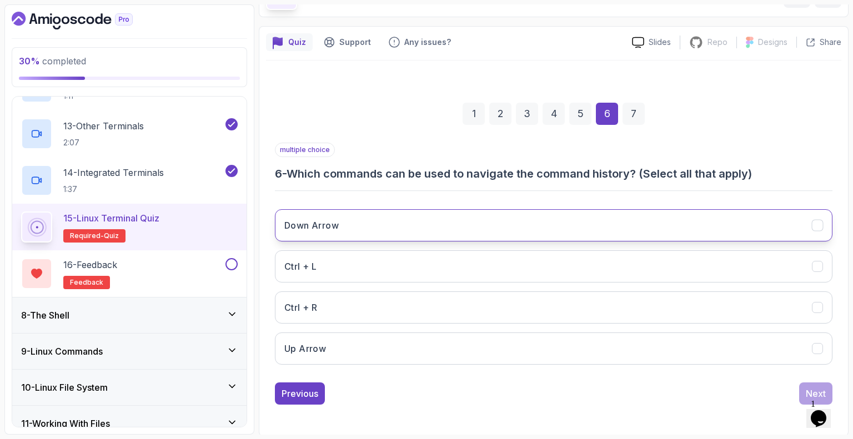
click at [460, 227] on button "Down Arrow" at bounding box center [554, 225] width 558 height 32
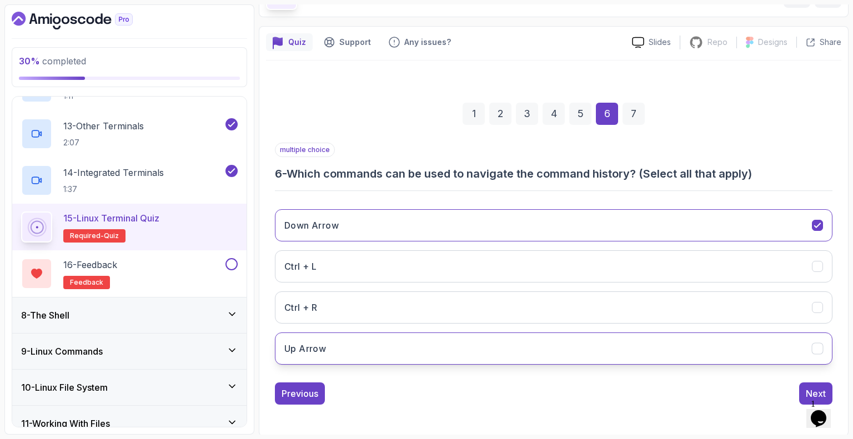
click at [533, 354] on button "Up Arrow" at bounding box center [554, 349] width 558 height 32
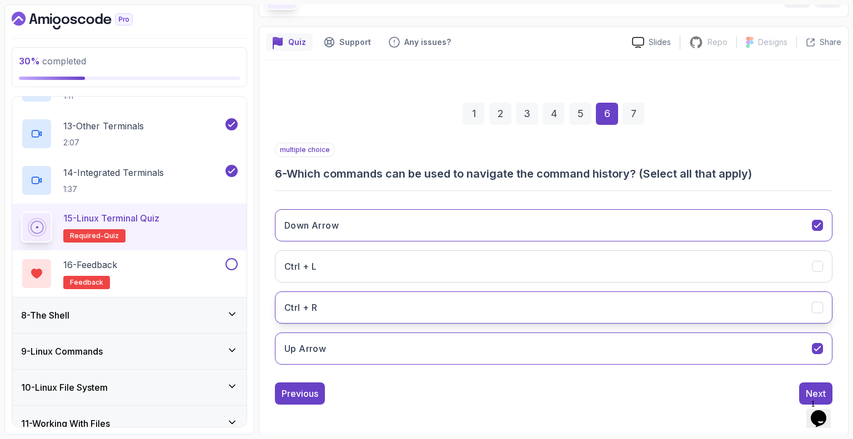
click at [533, 310] on button "Ctrl + R" at bounding box center [554, 308] width 558 height 32
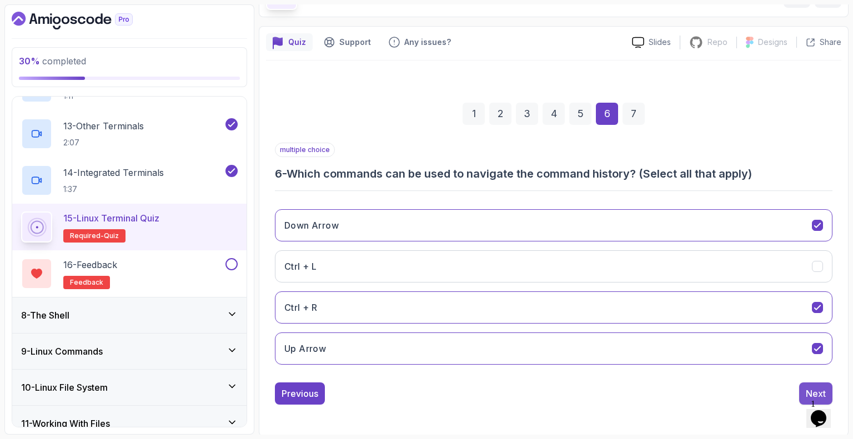
click at [812, 387] on div "Next" at bounding box center [816, 393] width 20 height 13
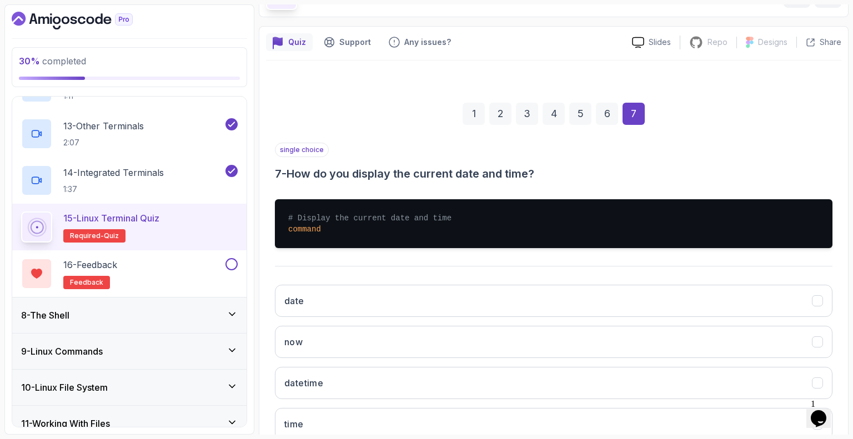
scroll to position [148, 0]
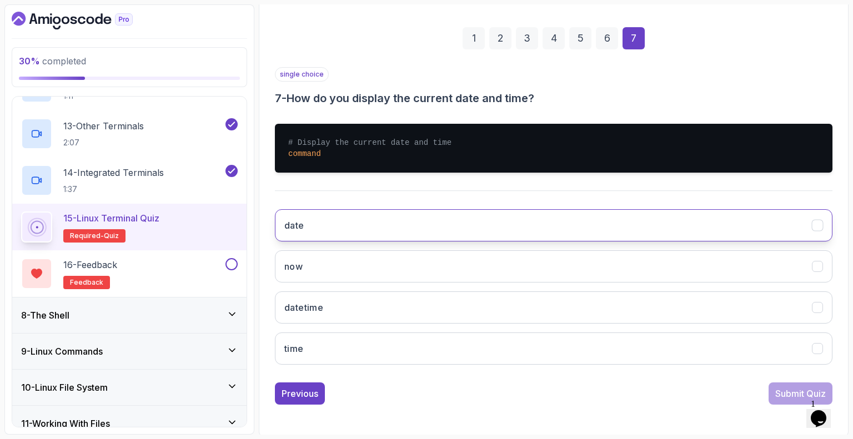
click at [334, 224] on button "date" at bounding box center [554, 225] width 558 height 32
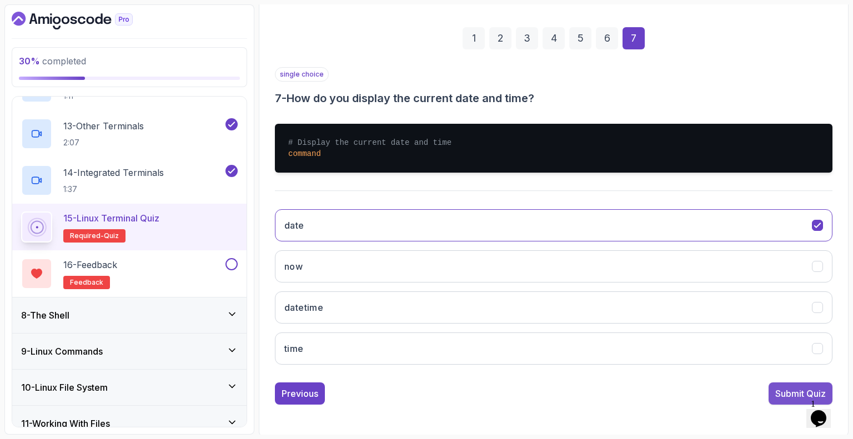
click at [790, 391] on div "Submit Quiz" at bounding box center [800, 393] width 51 height 13
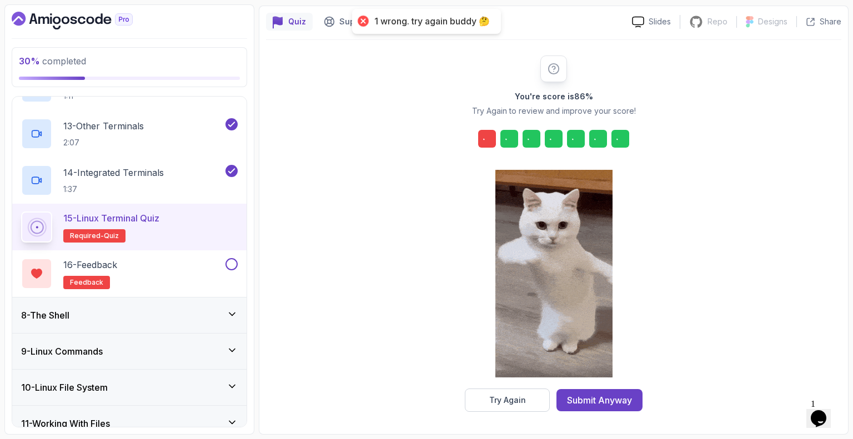
scroll to position [92, 0]
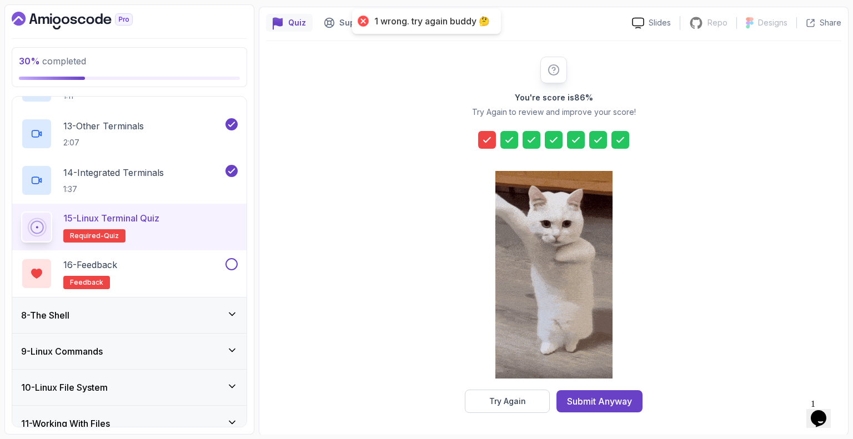
click at [481, 137] on icon at bounding box center [486, 139] width 11 height 11
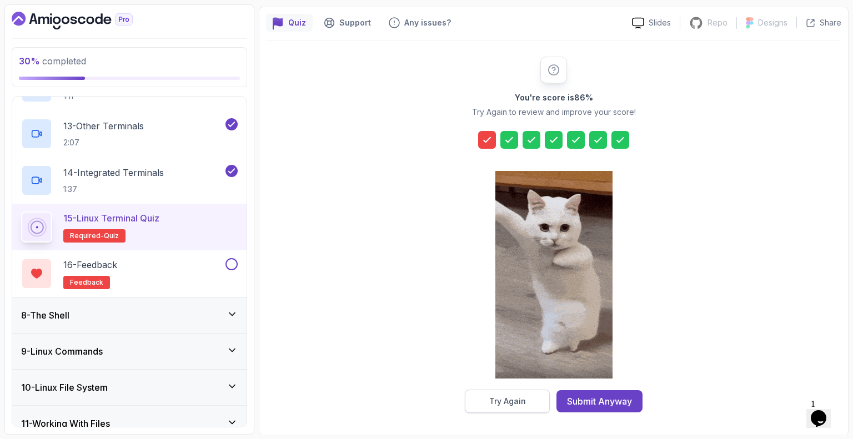
click at [484, 403] on button "Try Again" at bounding box center [507, 401] width 85 height 23
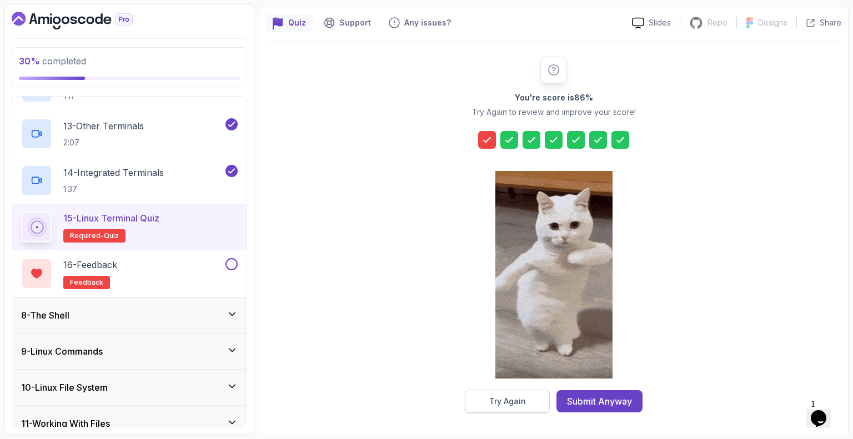
scroll to position [73, 0]
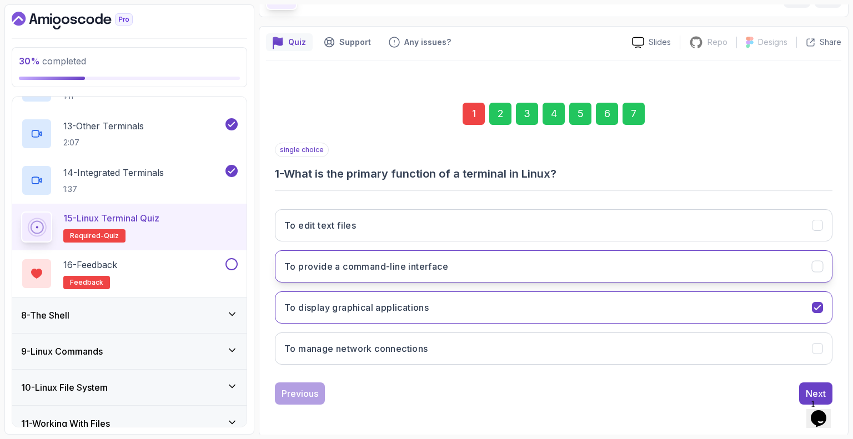
click at [482, 265] on button "To provide a command-line interface" at bounding box center [554, 266] width 558 height 32
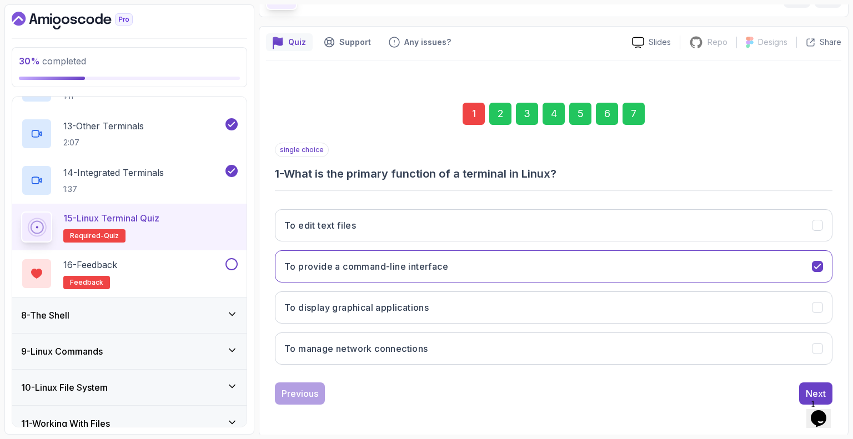
click at [495, 113] on div "2" at bounding box center [500, 114] width 22 height 22
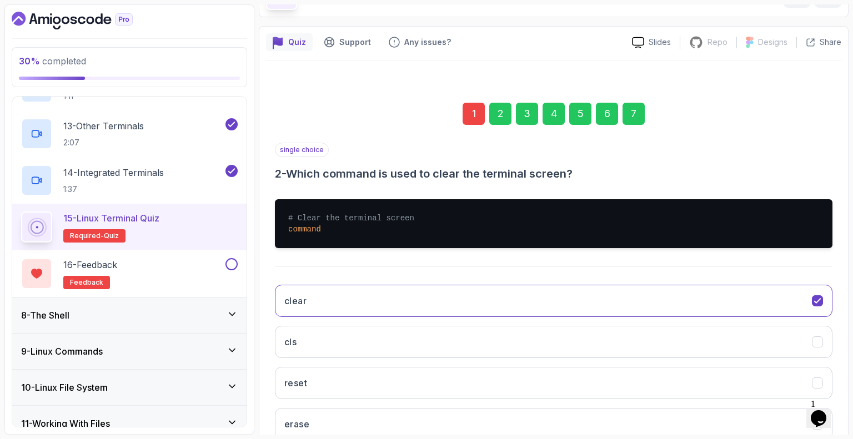
click at [528, 108] on div "3" at bounding box center [527, 114] width 22 height 22
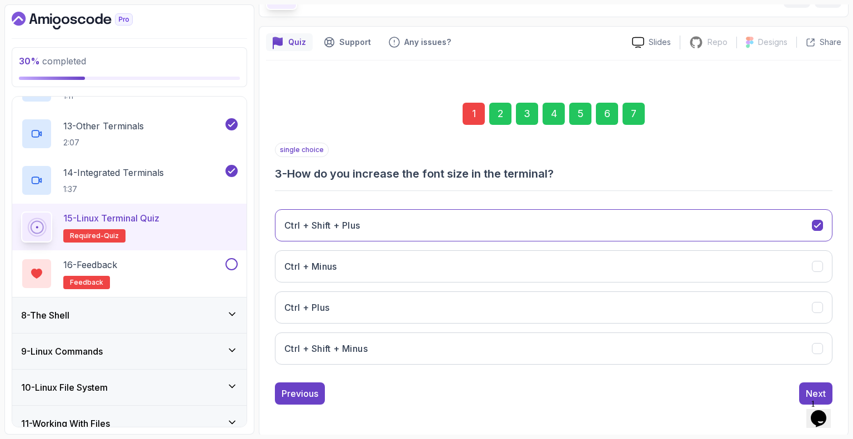
click at [632, 106] on div "7" at bounding box center [634, 114] width 22 height 22
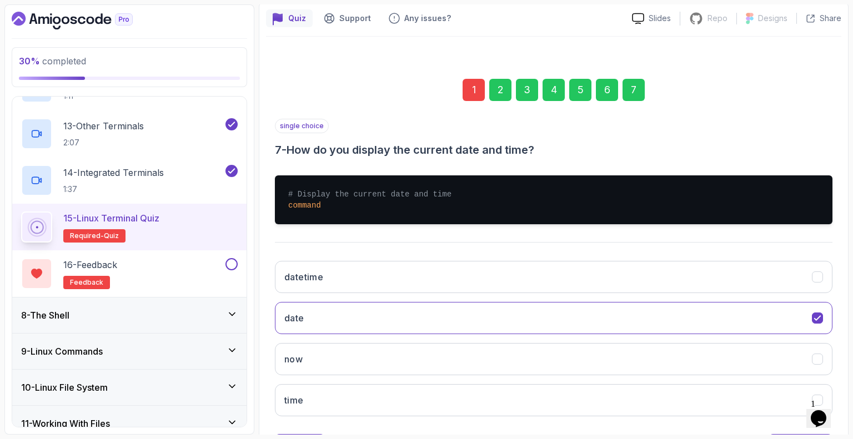
scroll to position [96, 0]
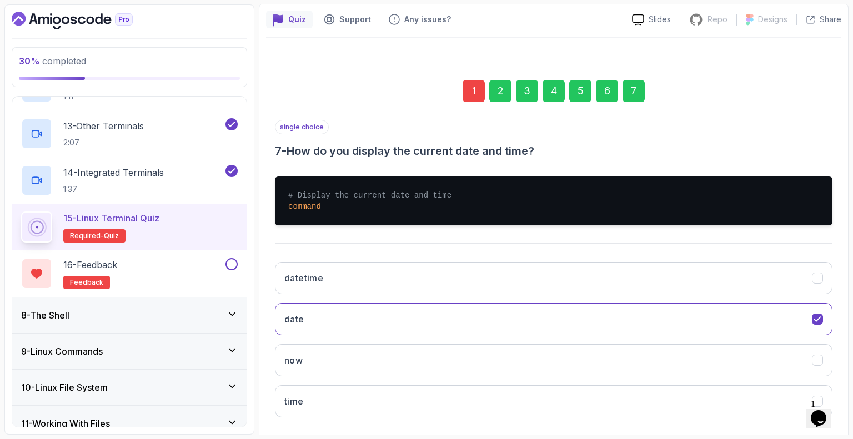
click at [606, 87] on div "6" at bounding box center [607, 91] width 22 height 22
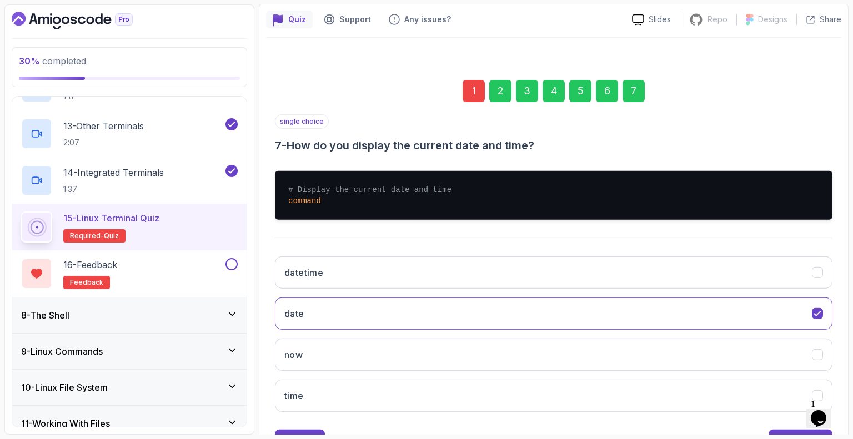
scroll to position [73, 0]
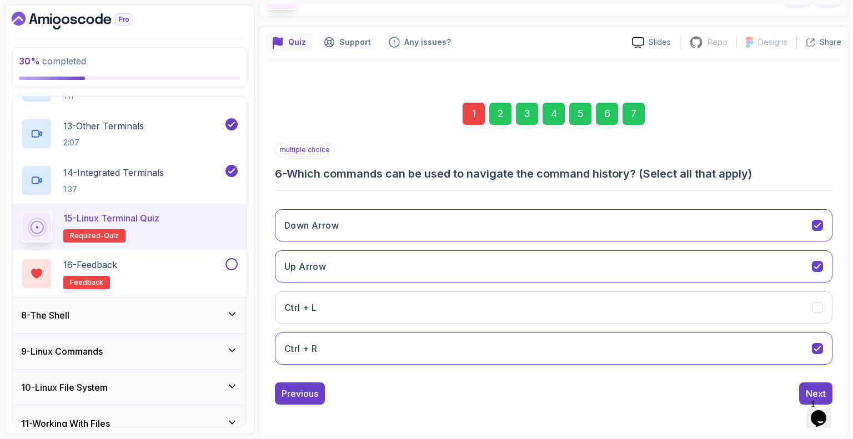
click at [582, 111] on div "5" at bounding box center [580, 114] width 22 height 22
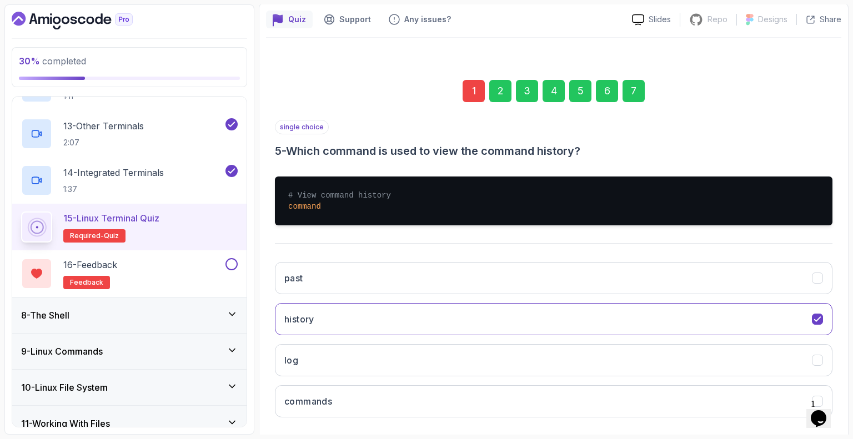
scroll to position [148, 0]
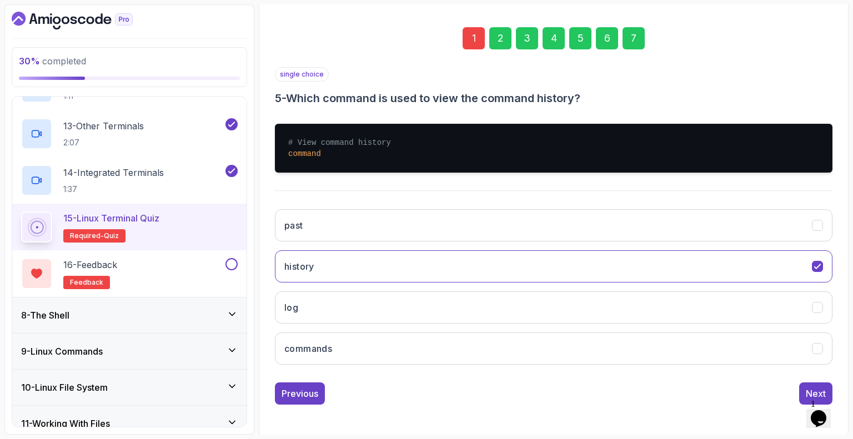
click at [524, 55] on div "1 2 3 4 5 6 7" at bounding box center [554, 38] width 558 height 58
click at [529, 51] on div "1 2 3 4 5 6 7" at bounding box center [554, 38] width 558 height 58
click at [553, 48] on div "4" at bounding box center [554, 38] width 22 height 22
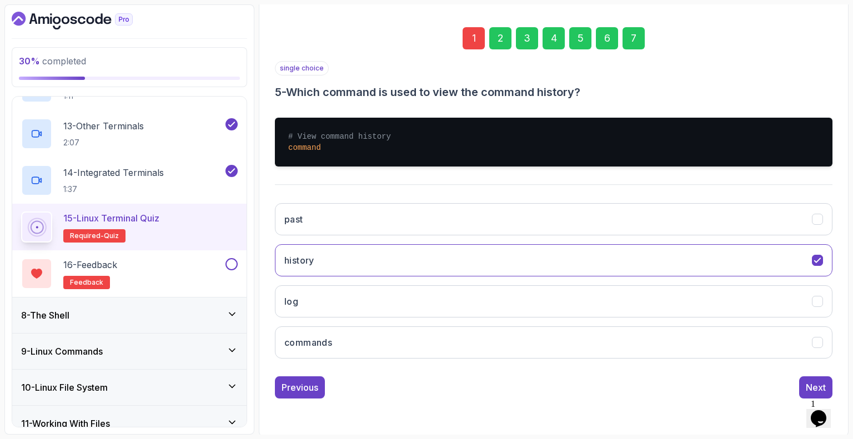
scroll to position [73, 0]
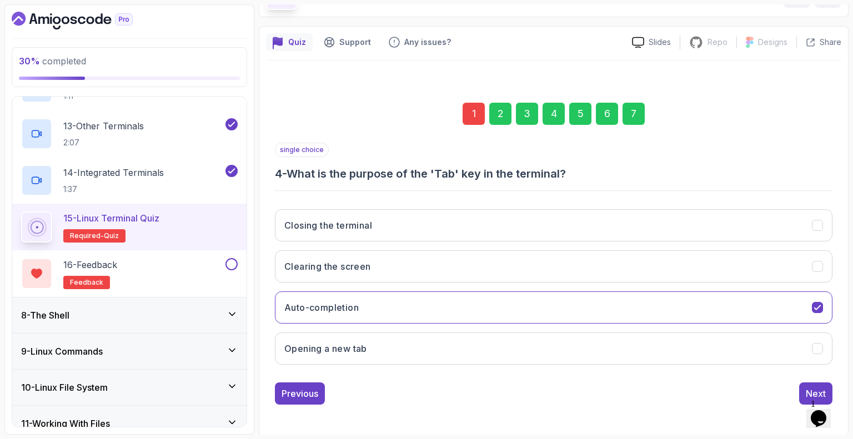
click at [473, 109] on div "1" at bounding box center [474, 114] width 22 height 22
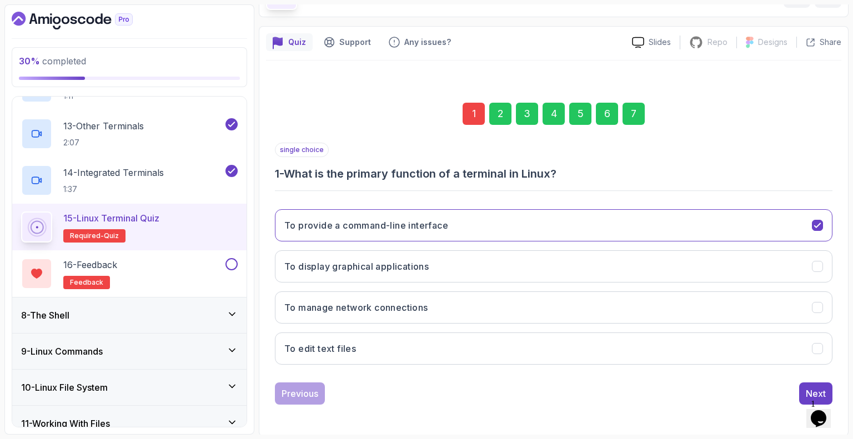
click at [630, 112] on div "7" at bounding box center [634, 114] width 22 height 22
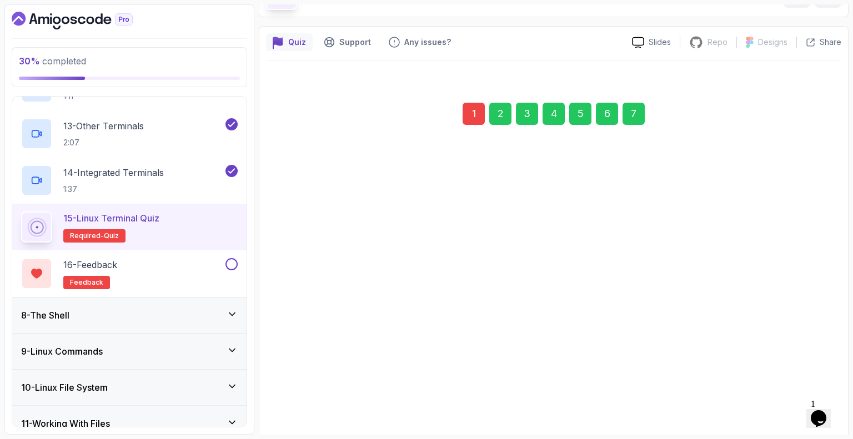
scroll to position [148, 0]
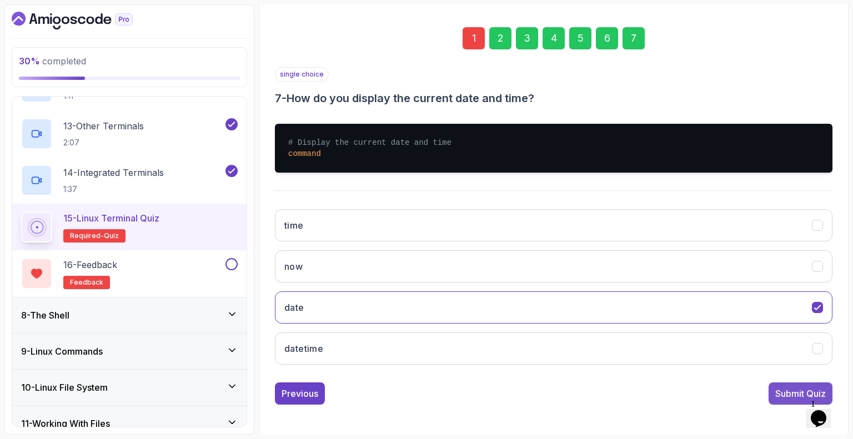
click at [783, 388] on div "Submit Quiz" at bounding box center [800, 393] width 51 height 13
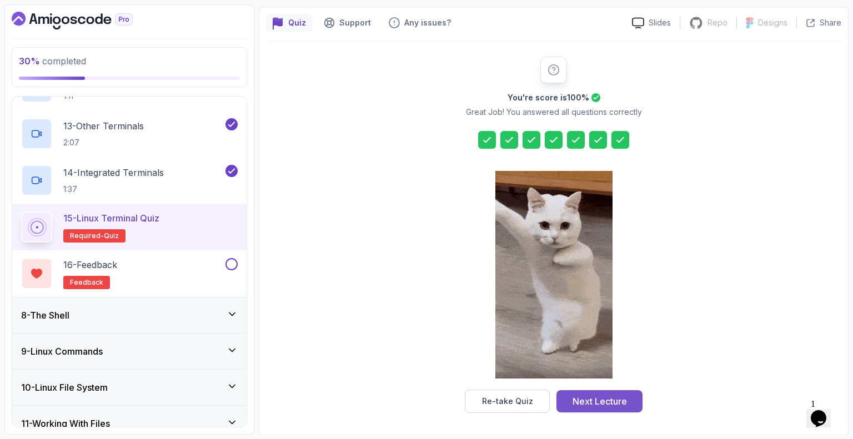
click at [585, 403] on div "Next Lecture" at bounding box center [600, 401] width 54 height 13
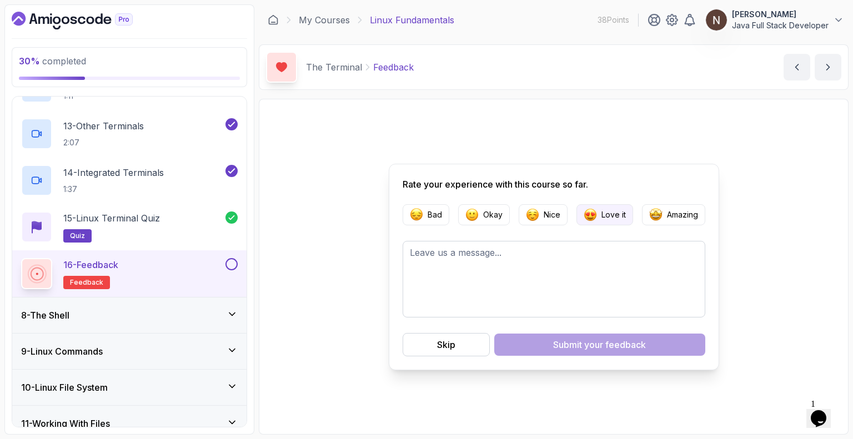
click at [605, 214] on p "Love it" at bounding box center [613, 214] width 24 height 11
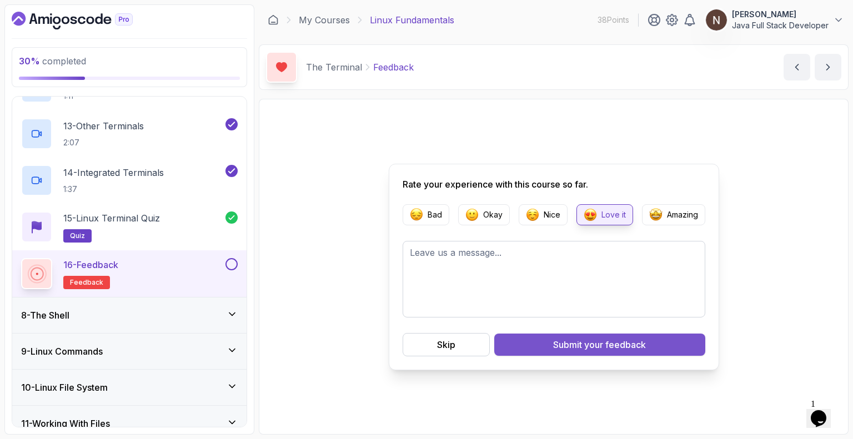
click at [568, 346] on div "Submit your feedback" at bounding box center [599, 344] width 93 height 13
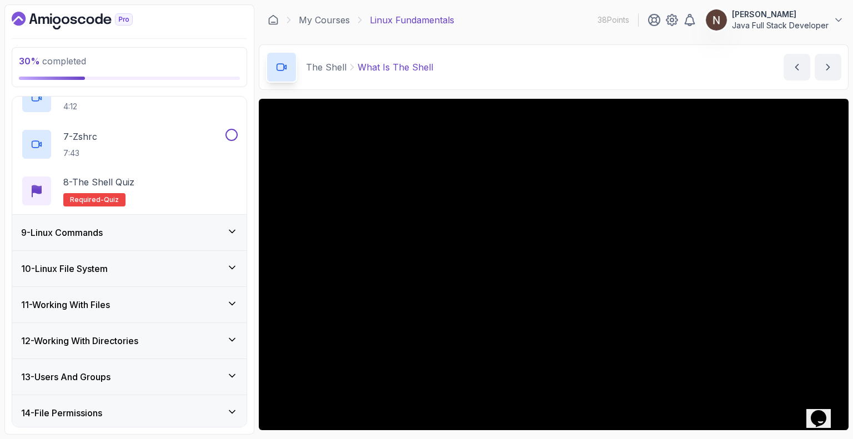
scroll to position [581, 0]
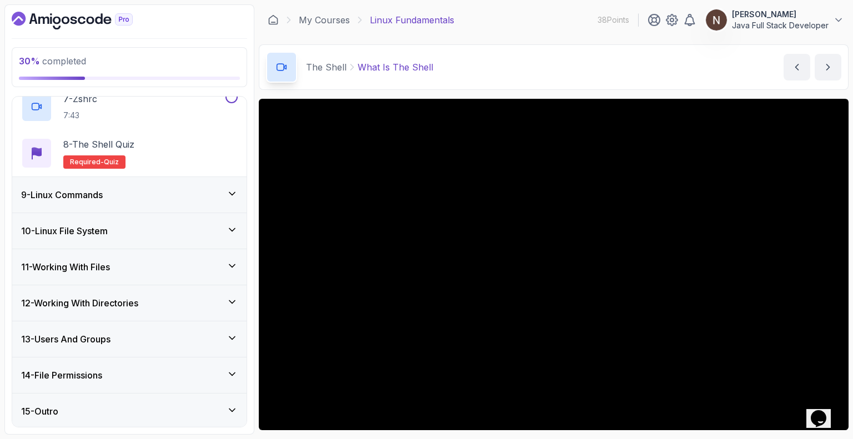
click at [128, 189] on div "9 - Linux Commands" at bounding box center [129, 194] width 217 height 13
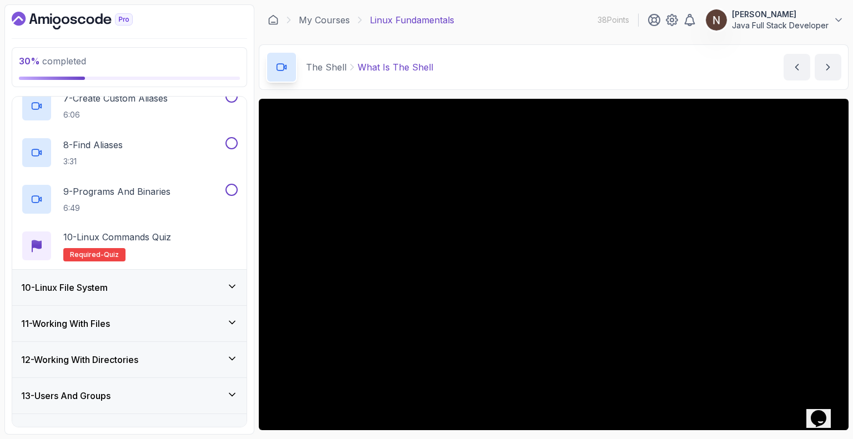
scroll to position [675, 0]
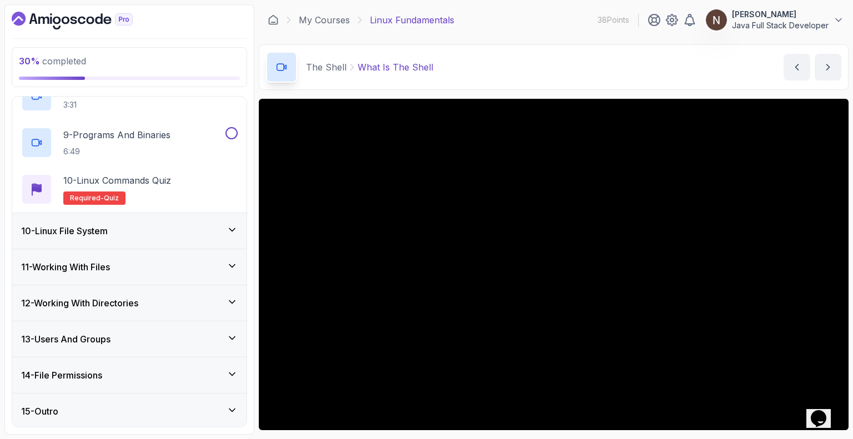
click at [108, 232] on h3 "10 - Linux File System" at bounding box center [64, 230] width 87 height 13
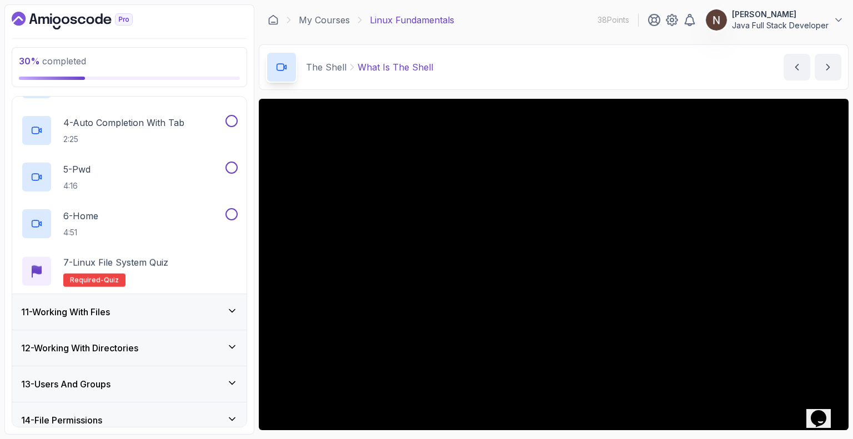
scroll to position [535, 0]
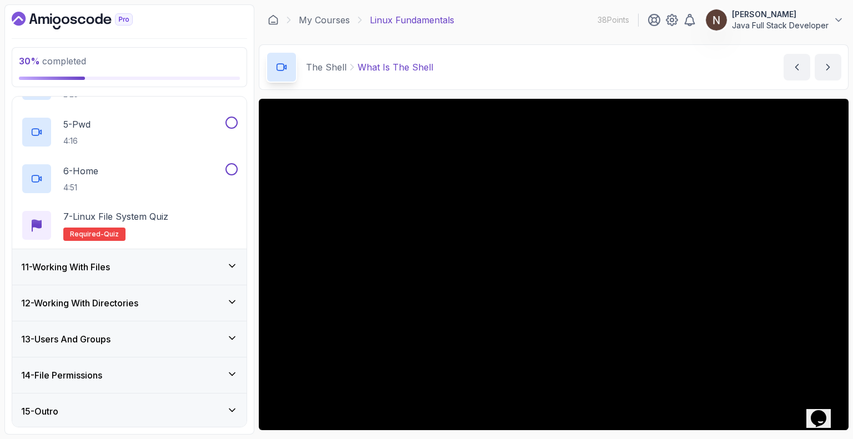
click at [78, 407] on div "15 - Outro" at bounding box center [129, 411] width 217 height 13
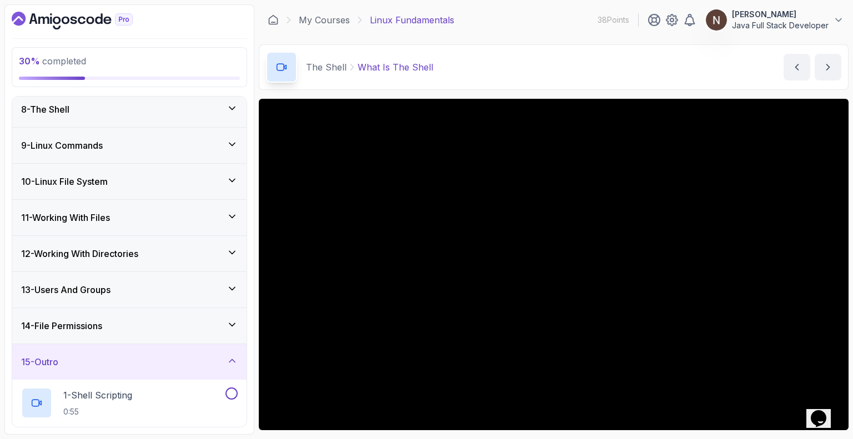
scroll to position [249, 0]
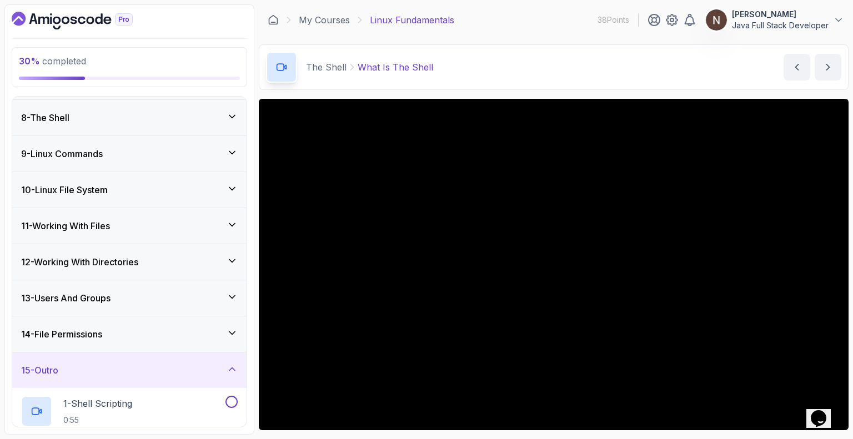
click at [102, 337] on h3 "14 - File Permissions" at bounding box center [61, 334] width 81 height 13
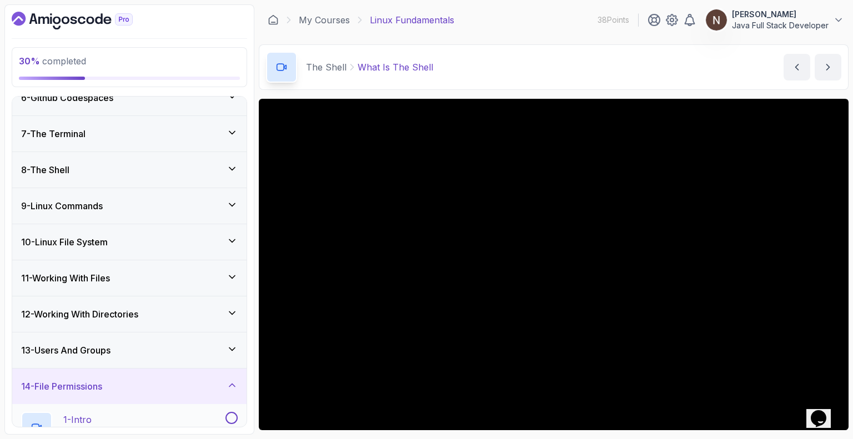
scroll to position [198, 0]
click at [139, 164] on div "8 - The Shell" at bounding box center [129, 169] width 217 height 13
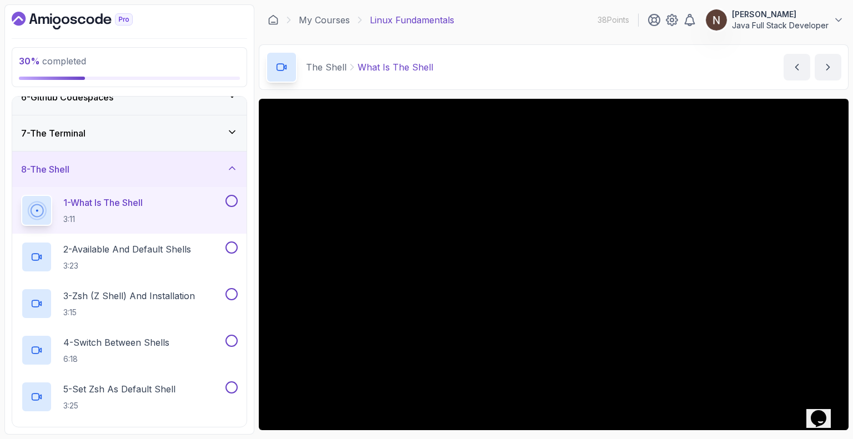
click at [127, 199] on p "1 - What Is The Shell" at bounding box center [102, 202] width 79 height 13
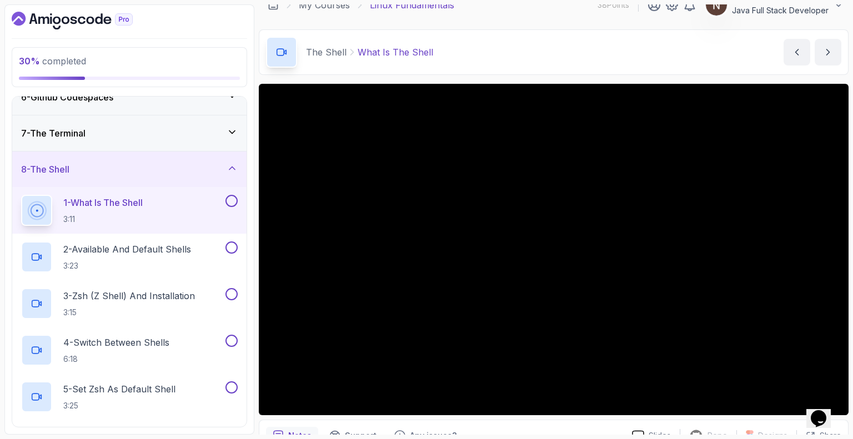
scroll to position [14, 0]
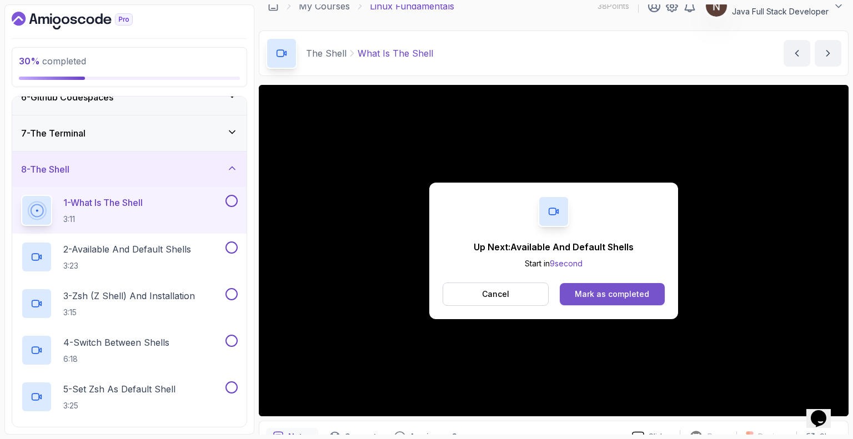
click at [624, 293] on div "Mark as completed" at bounding box center [612, 294] width 74 height 11
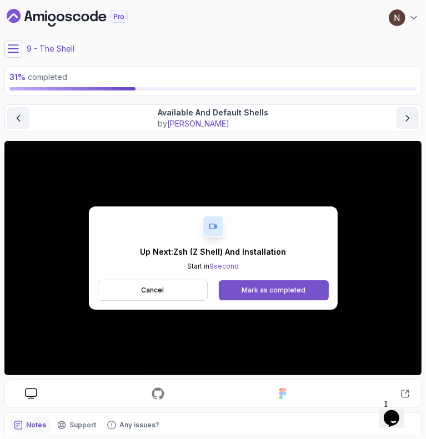
click at [280, 290] on div "Mark as completed" at bounding box center [274, 290] width 64 height 9
click at [260, 284] on button "Mark as completed" at bounding box center [273, 290] width 109 height 20
